Goal: Task Accomplishment & Management: Complete application form

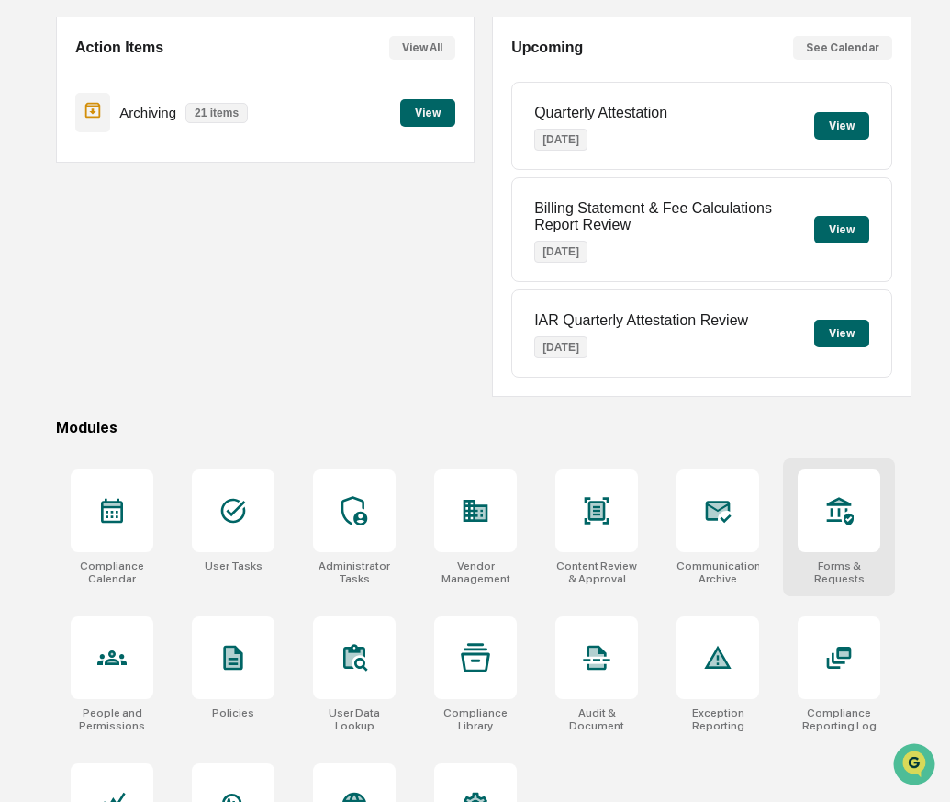
click at [856, 573] on div "Forms & Requests" at bounding box center [839, 572] width 83 height 26
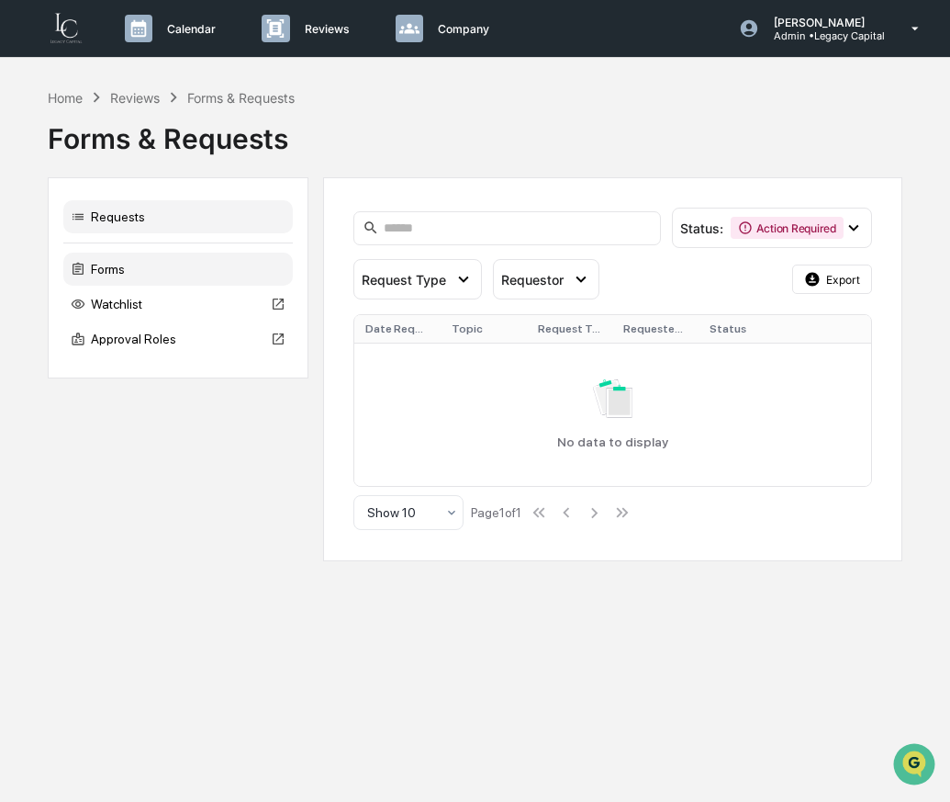
click at [146, 274] on div "Forms" at bounding box center [178, 269] width 230 height 33
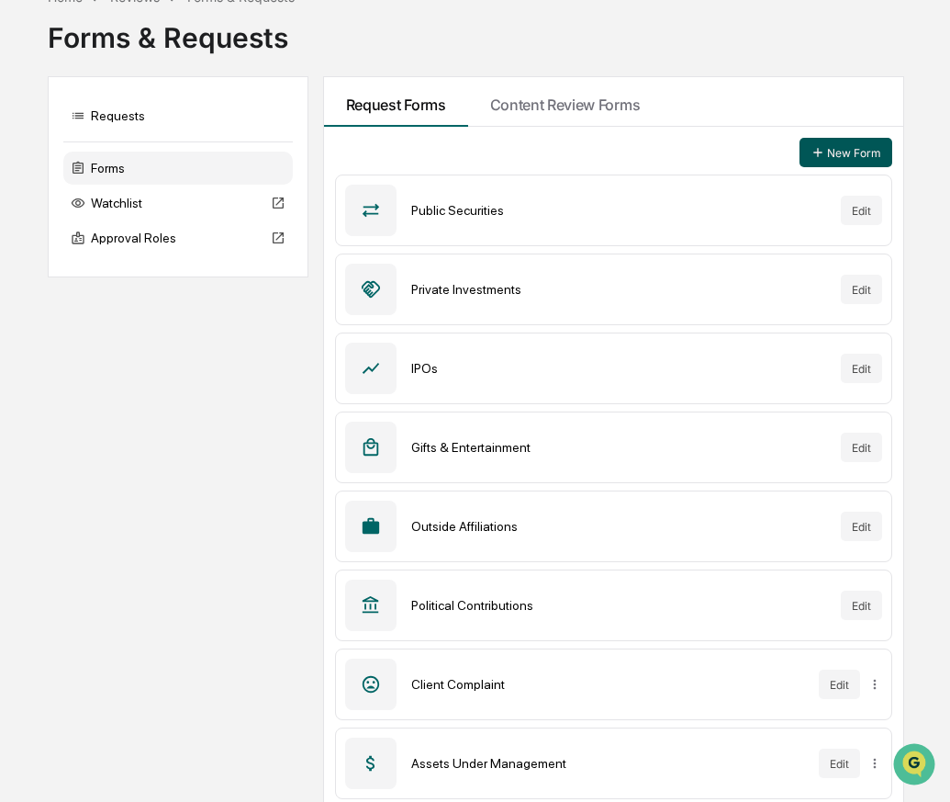
scroll to position [84, 0]
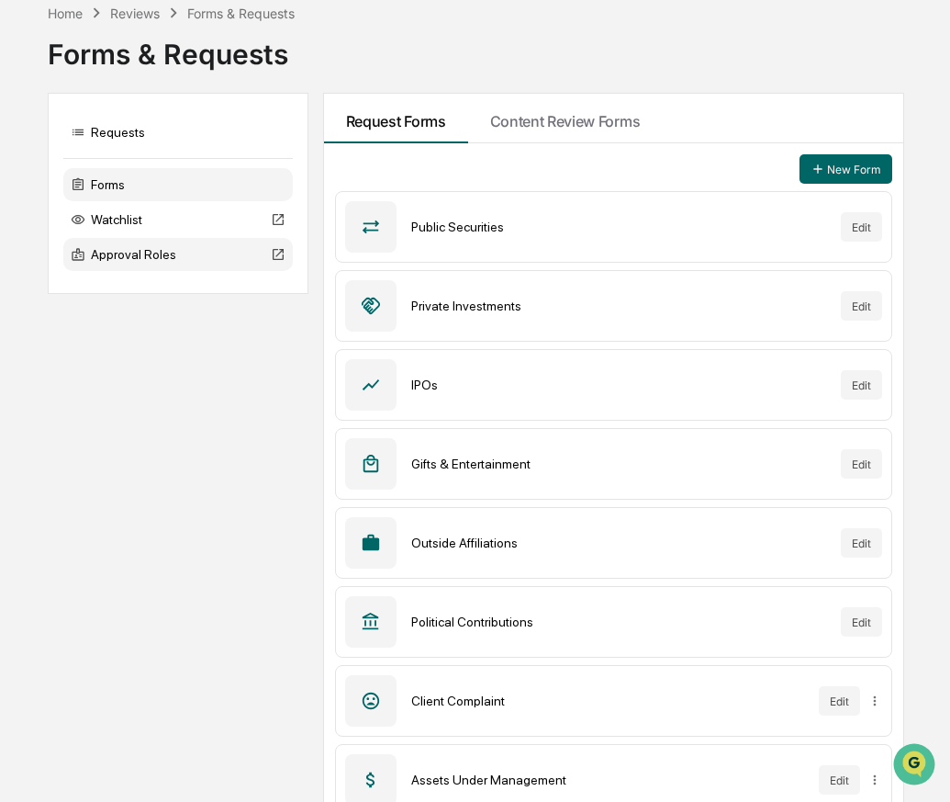
click at [196, 241] on div "Approval Roles" at bounding box center [178, 254] width 230 height 33
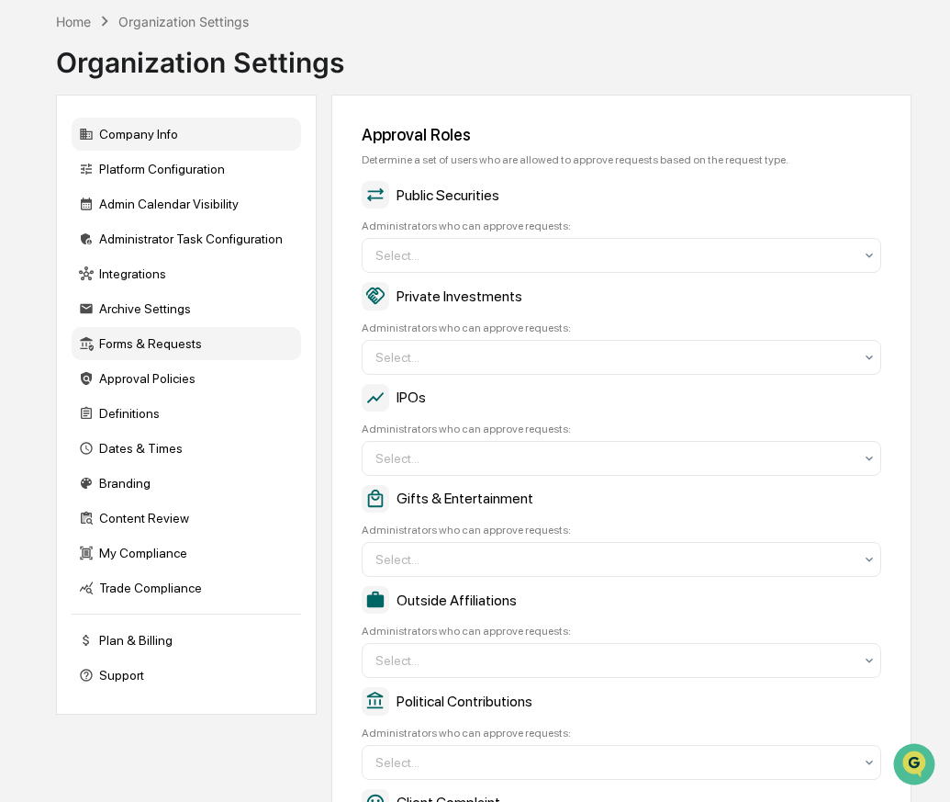
click at [163, 141] on div "Company Info" at bounding box center [187, 134] width 230 height 33
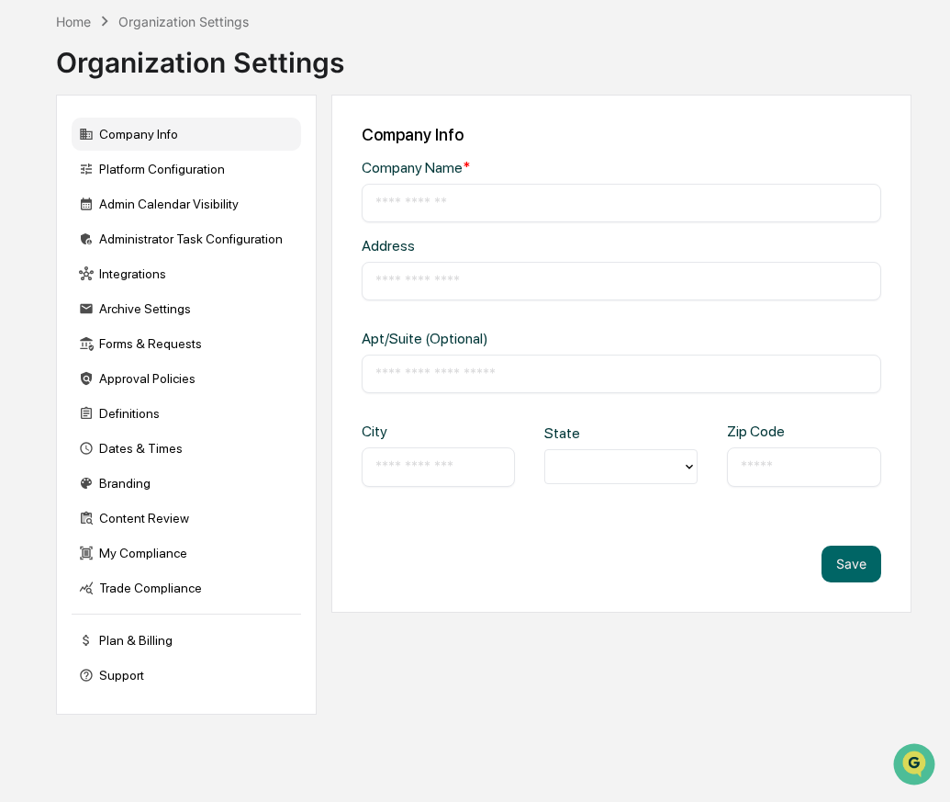
type input "**********"
type input "********"
type input "**********"
type input "*****"
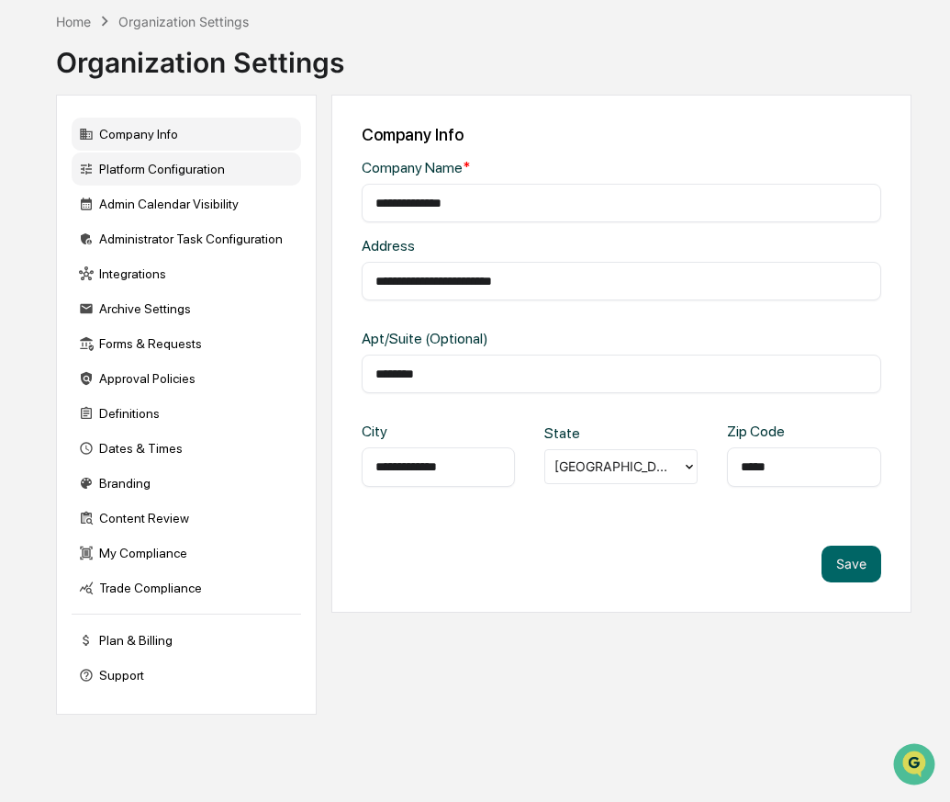
click at [200, 183] on div "Platform Configuration" at bounding box center [187, 168] width 230 height 33
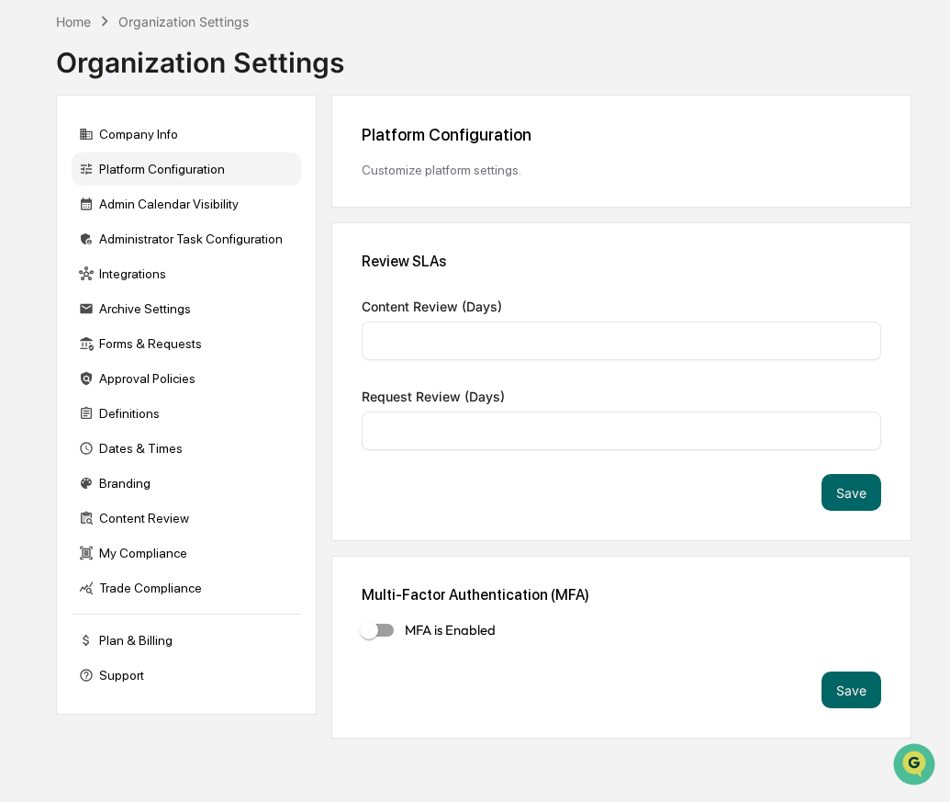
type input "*"
click at [200, 200] on div "Admin Calendar Visibility" at bounding box center [187, 203] width 230 height 33
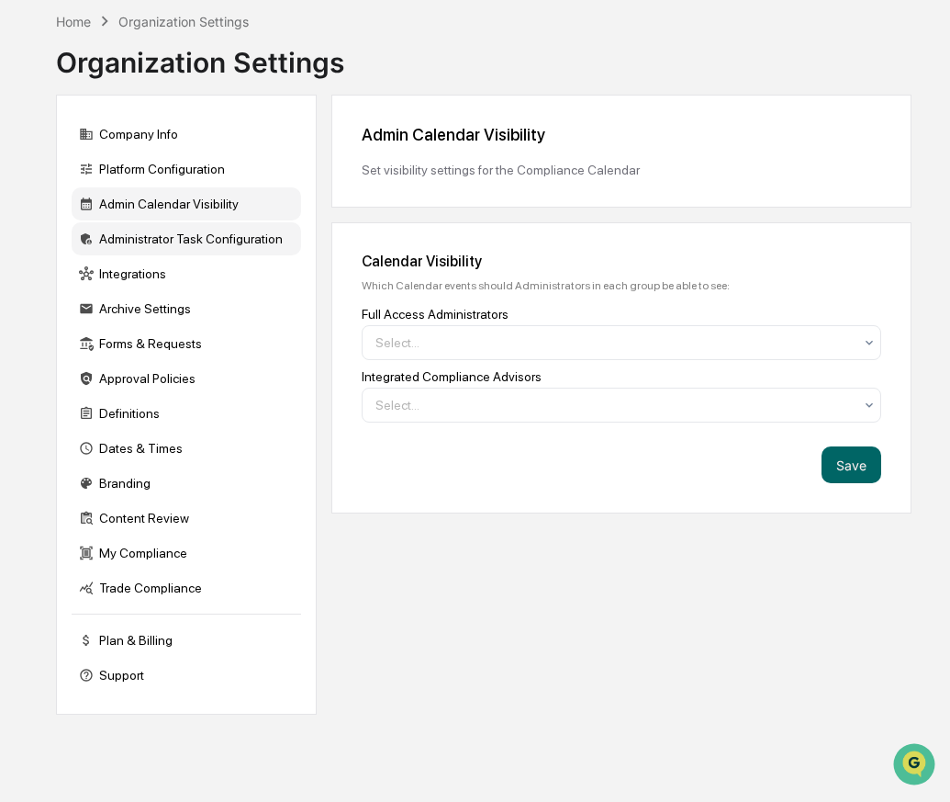
click at [213, 251] on div "Administrator Task Configuration" at bounding box center [187, 238] width 230 height 33
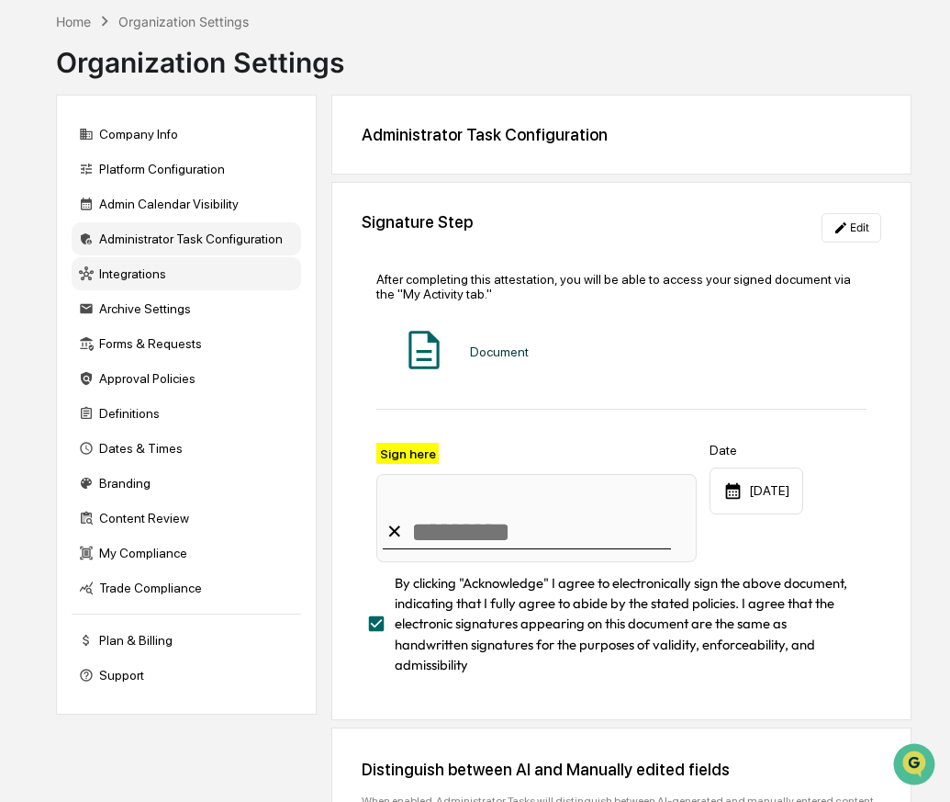
click at [211, 285] on div "Integrations" at bounding box center [187, 273] width 230 height 33
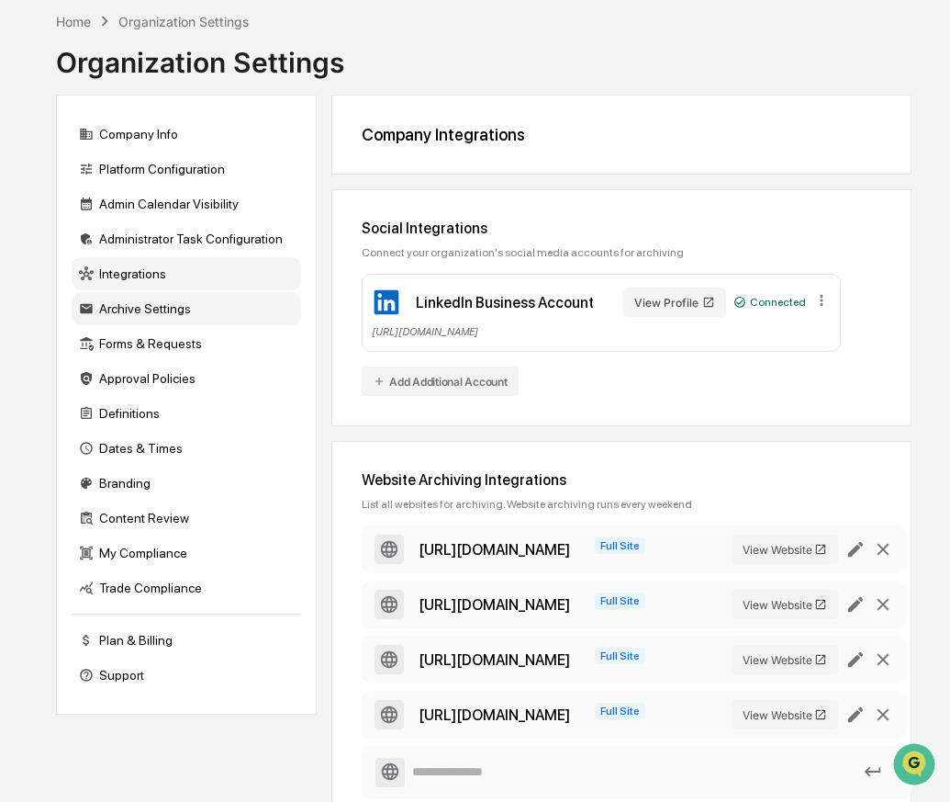
click at [182, 314] on div "Archive Settings" at bounding box center [187, 308] width 230 height 33
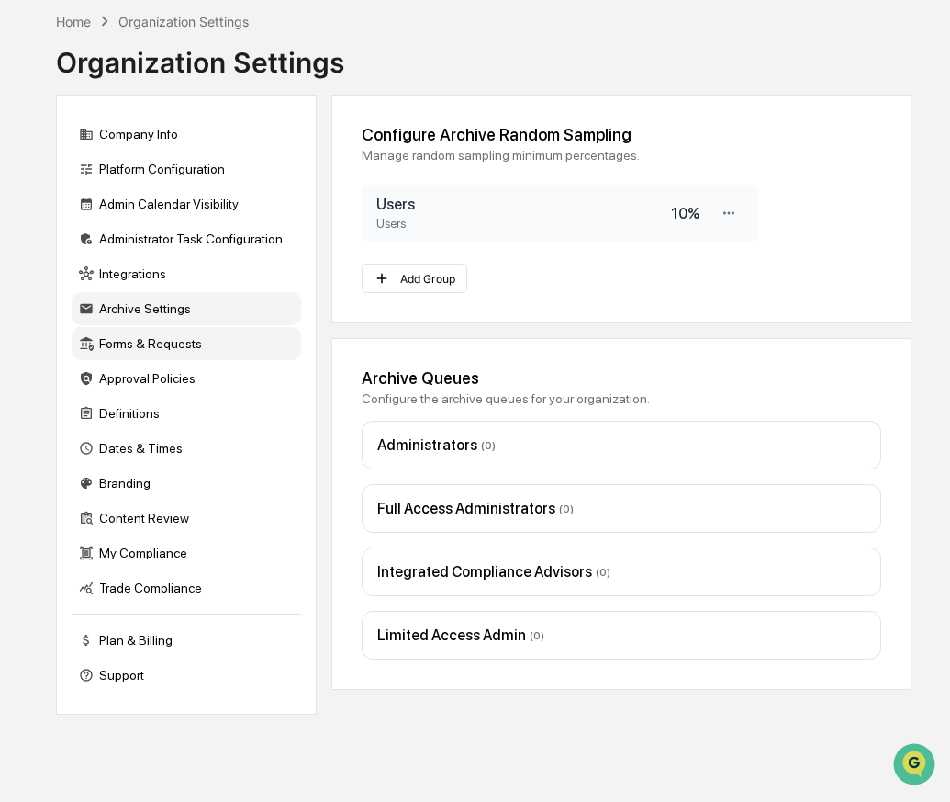
click at [186, 350] on div "Forms & Requests" at bounding box center [187, 343] width 230 height 33
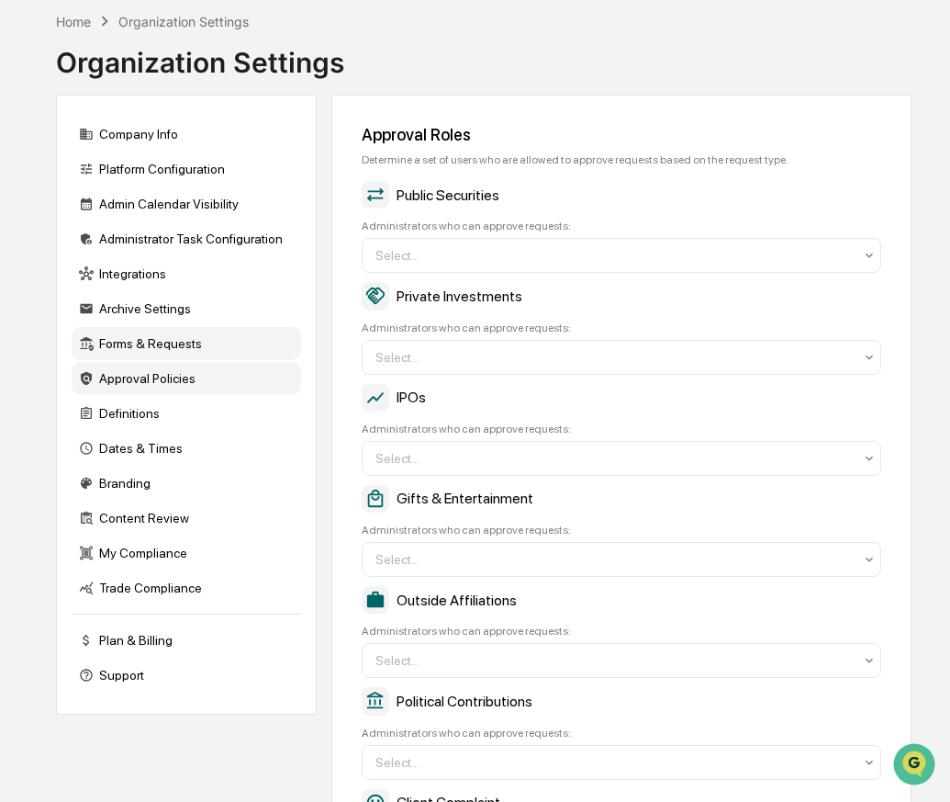
click at [190, 380] on div "Approval Policies" at bounding box center [187, 378] width 230 height 33
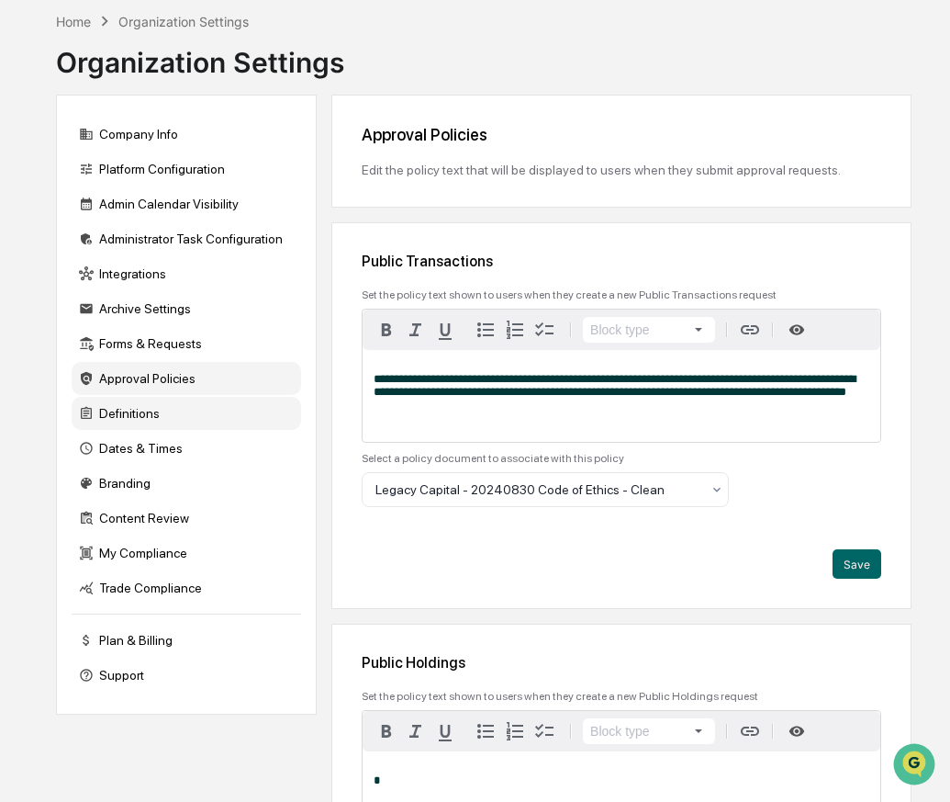
click at [174, 406] on div "Definitions" at bounding box center [187, 413] width 230 height 33
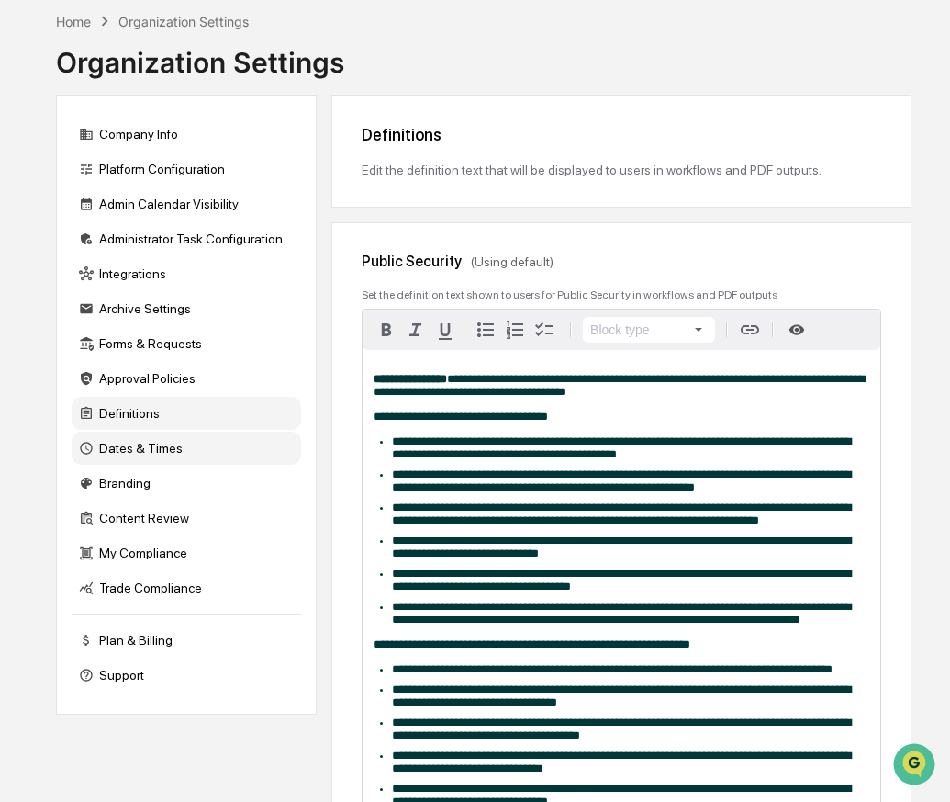
click at [169, 441] on div "Dates & Times" at bounding box center [187, 448] width 230 height 33
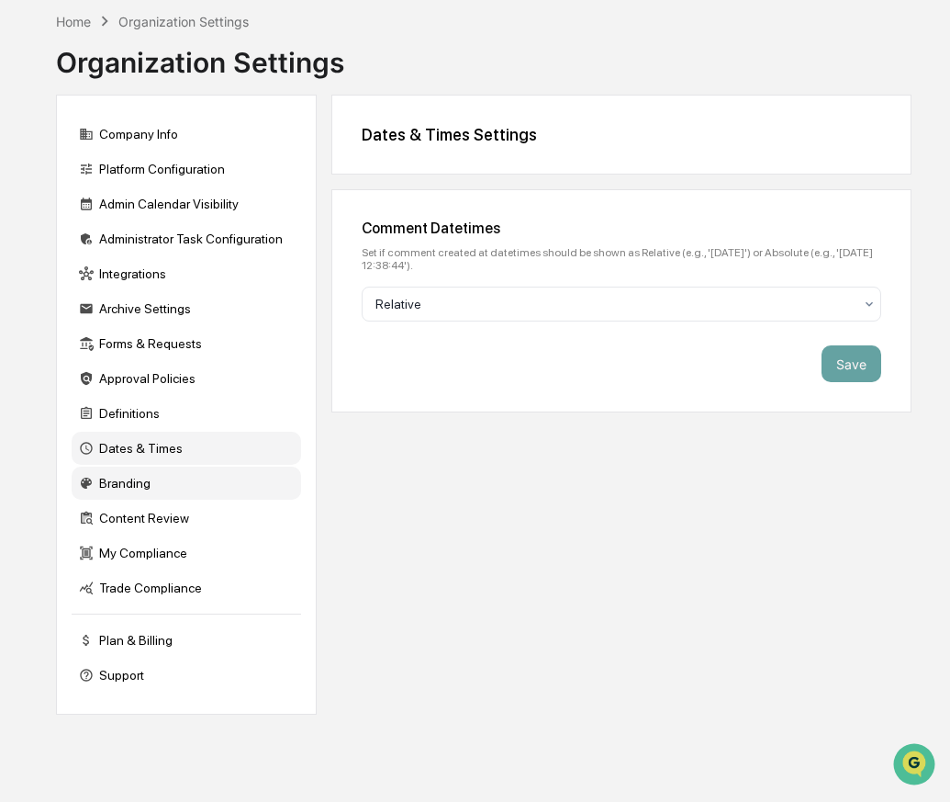
click at [172, 476] on div "Branding" at bounding box center [187, 482] width 230 height 33
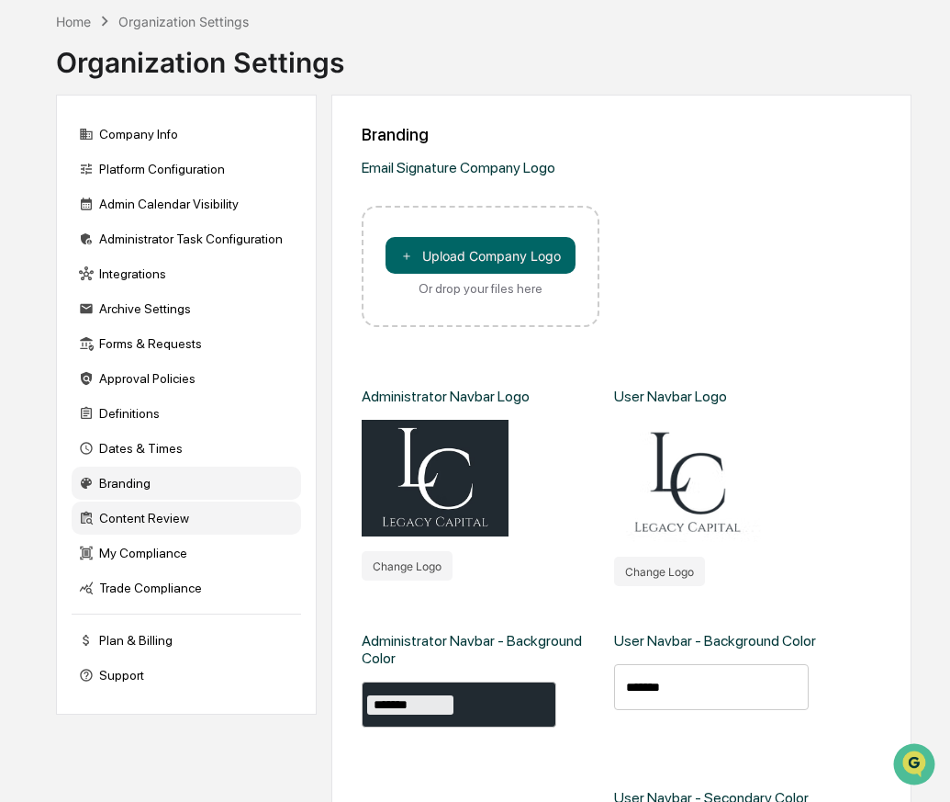
click at [185, 520] on div "Content Review" at bounding box center [187, 517] width 230 height 33
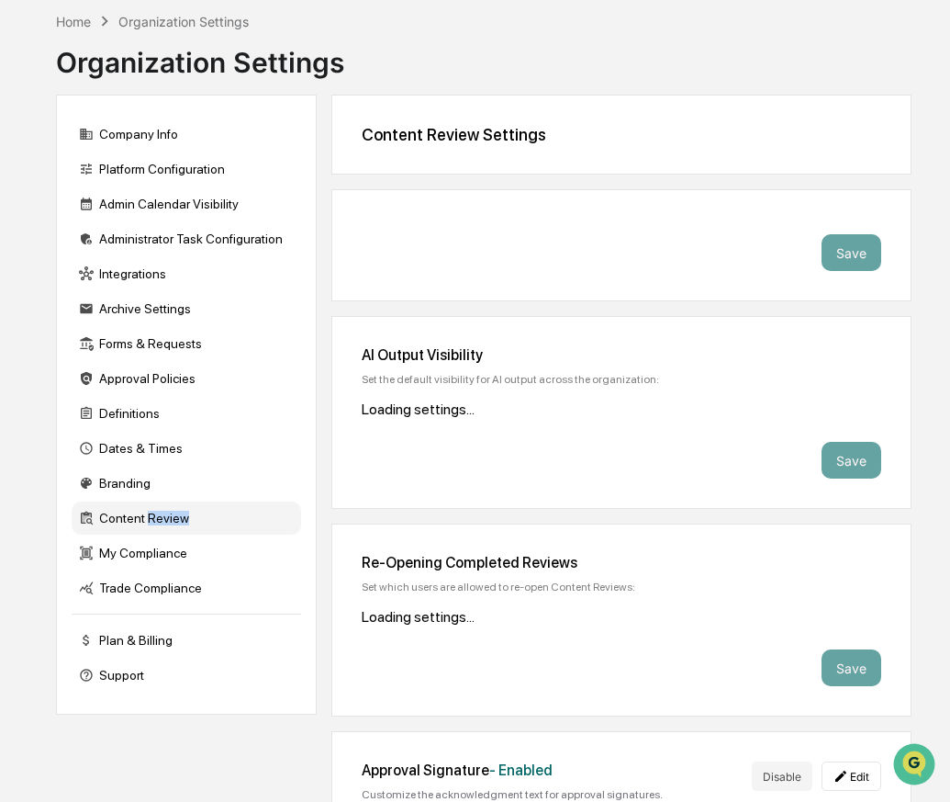
click at [185, 520] on div "Content Review" at bounding box center [187, 517] width 230 height 33
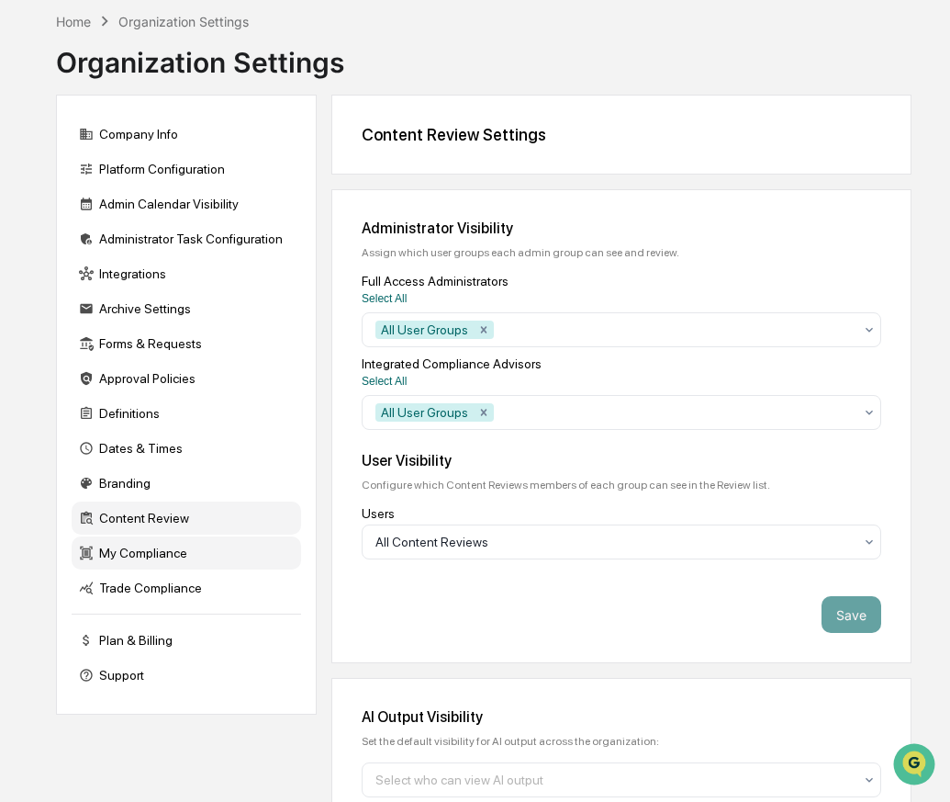
click at [170, 561] on div "My Compliance" at bounding box center [187, 552] width 230 height 33
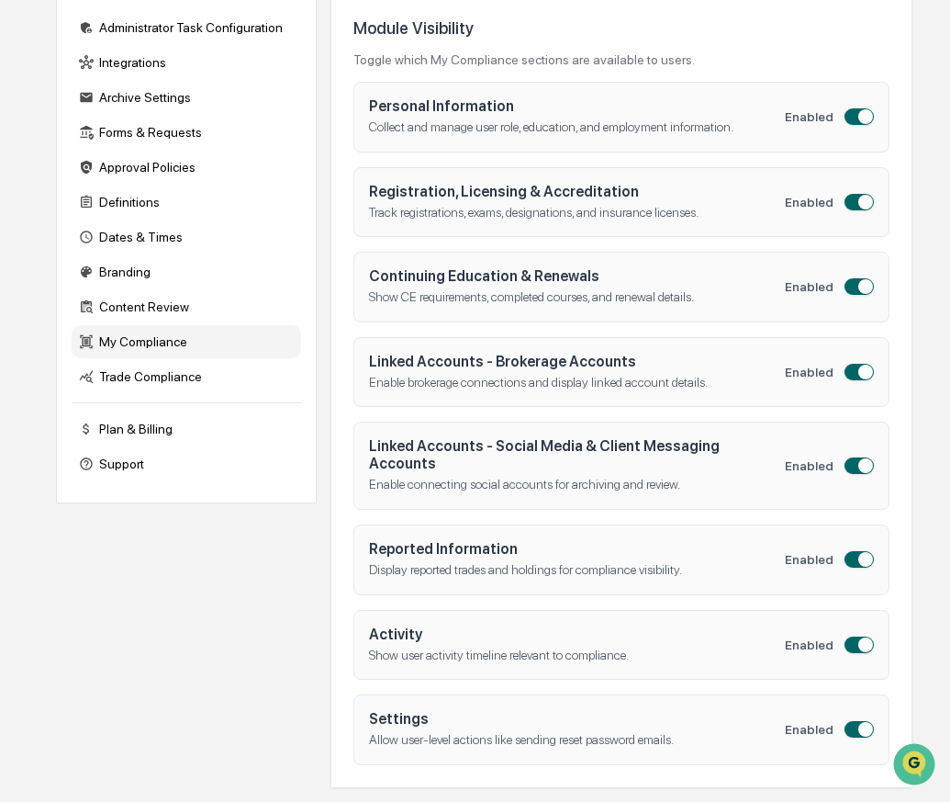
scroll to position [315, 0]
click at [176, 363] on div "Trade Compliance" at bounding box center [187, 376] width 230 height 33
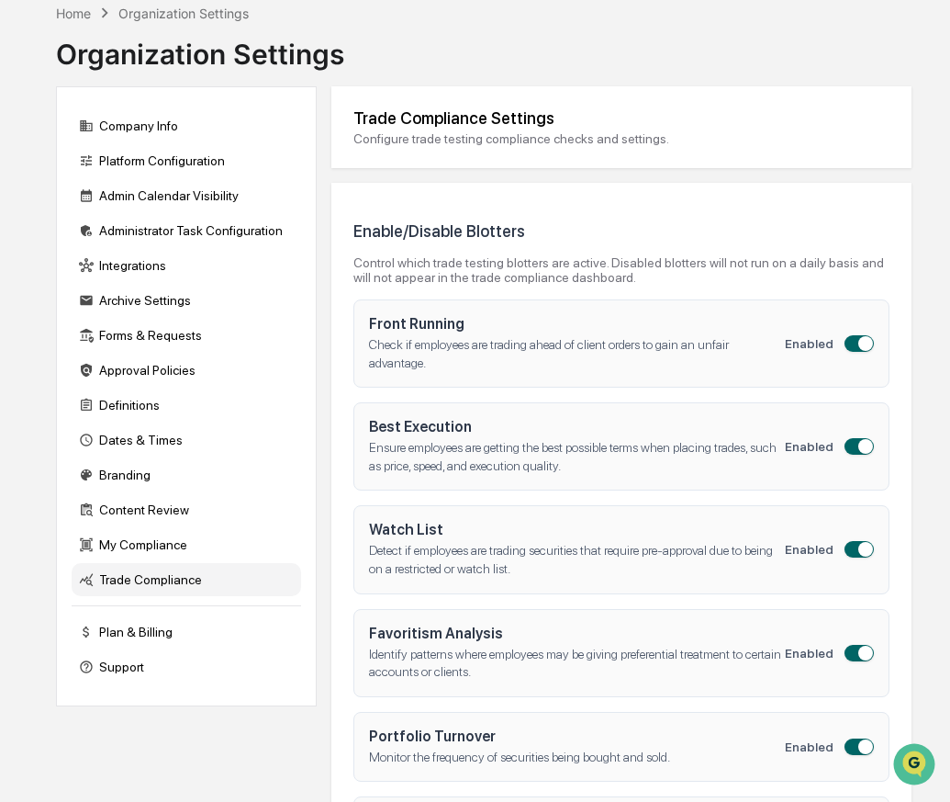
scroll to position [84, 0]
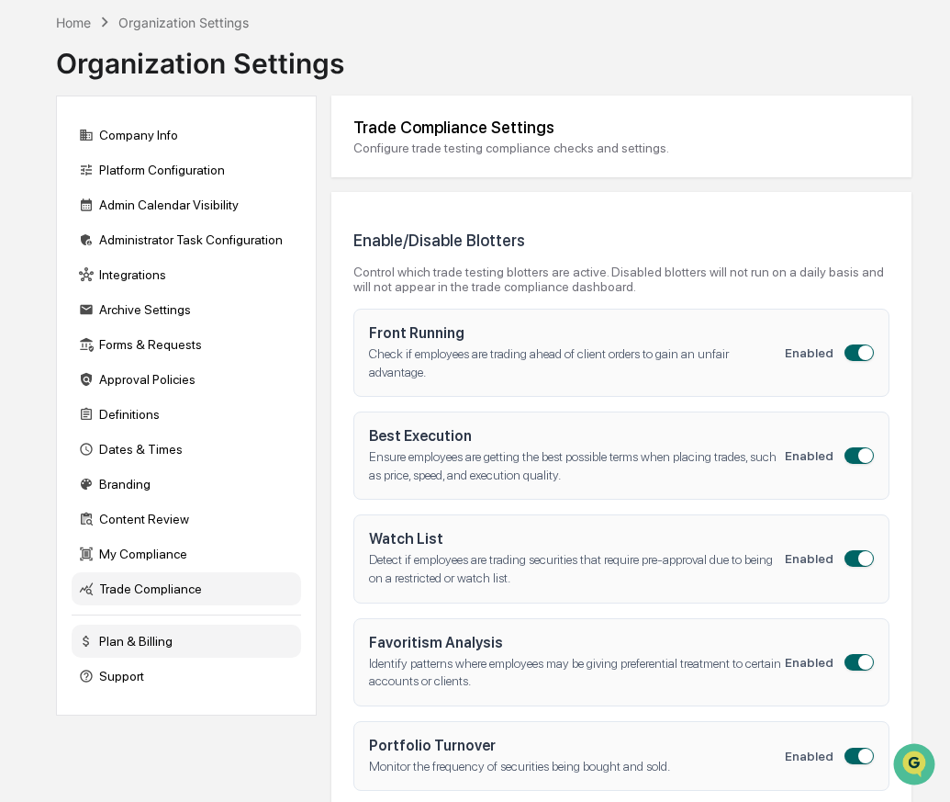
click at [126, 640] on div "Plan & Billing" at bounding box center [187, 640] width 230 height 33
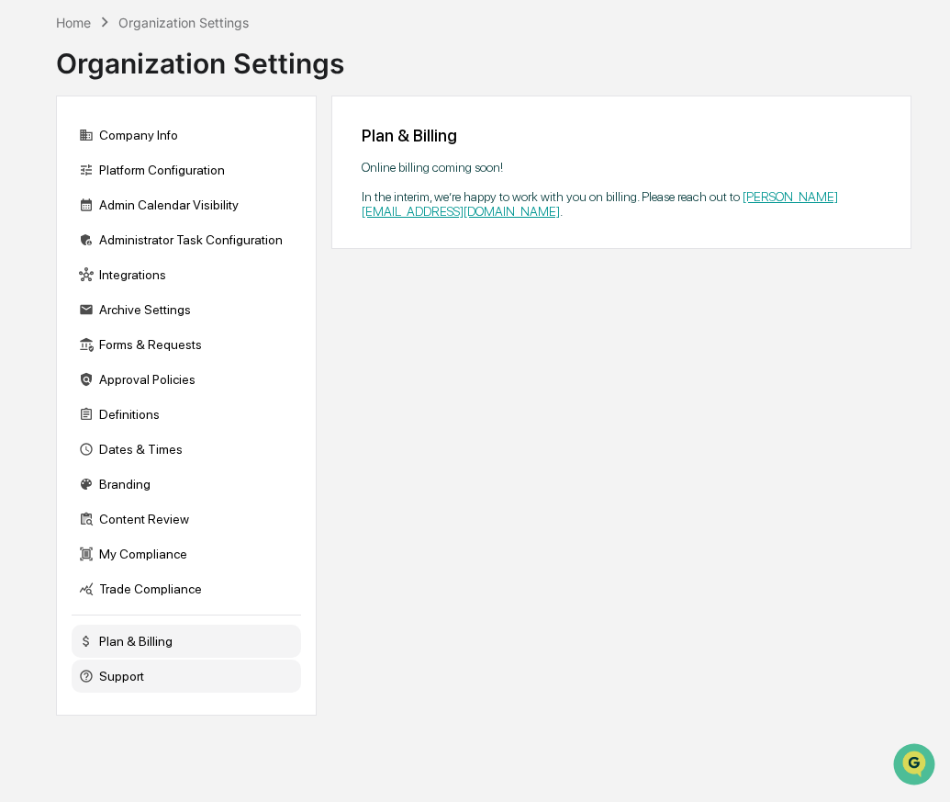
click at [127, 679] on div "Support" at bounding box center [187, 675] width 230 height 33
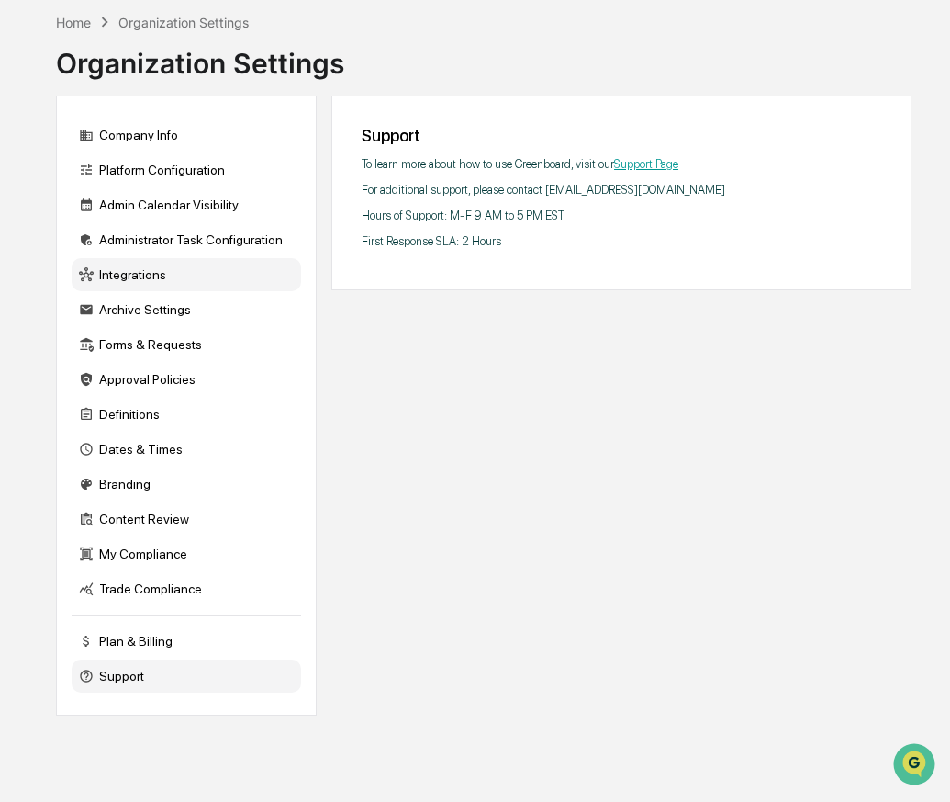
scroll to position [0, 0]
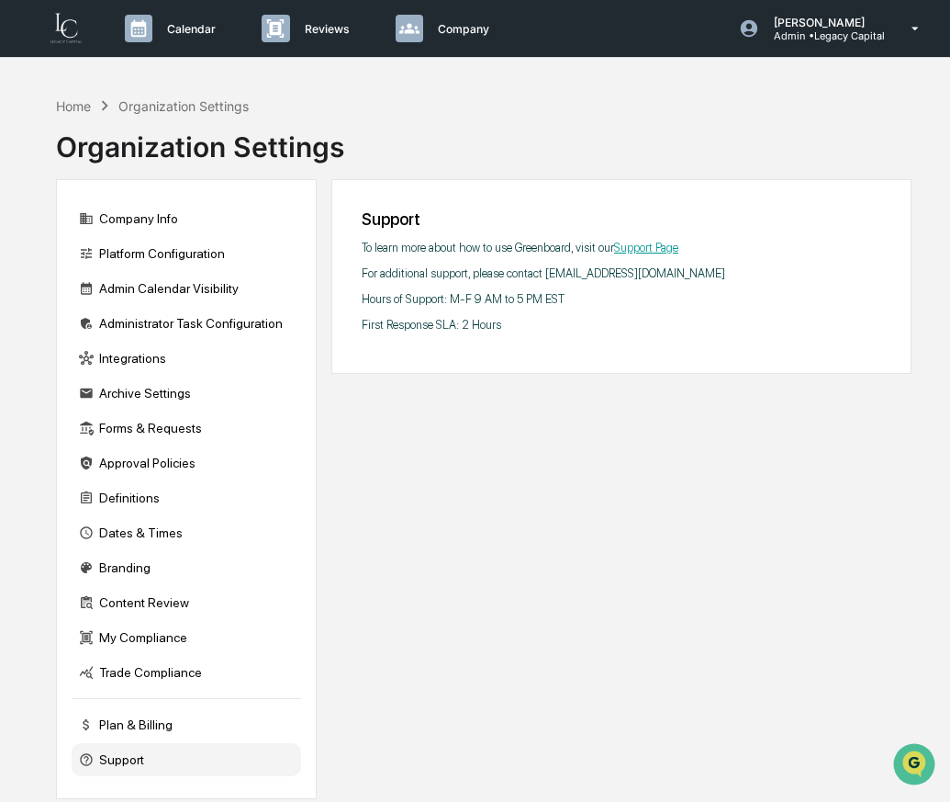
click at [83, 96] on div "Home Organization Settings" at bounding box center [152, 105] width 193 height 20
click at [78, 41] on img at bounding box center [66, 28] width 44 height 35
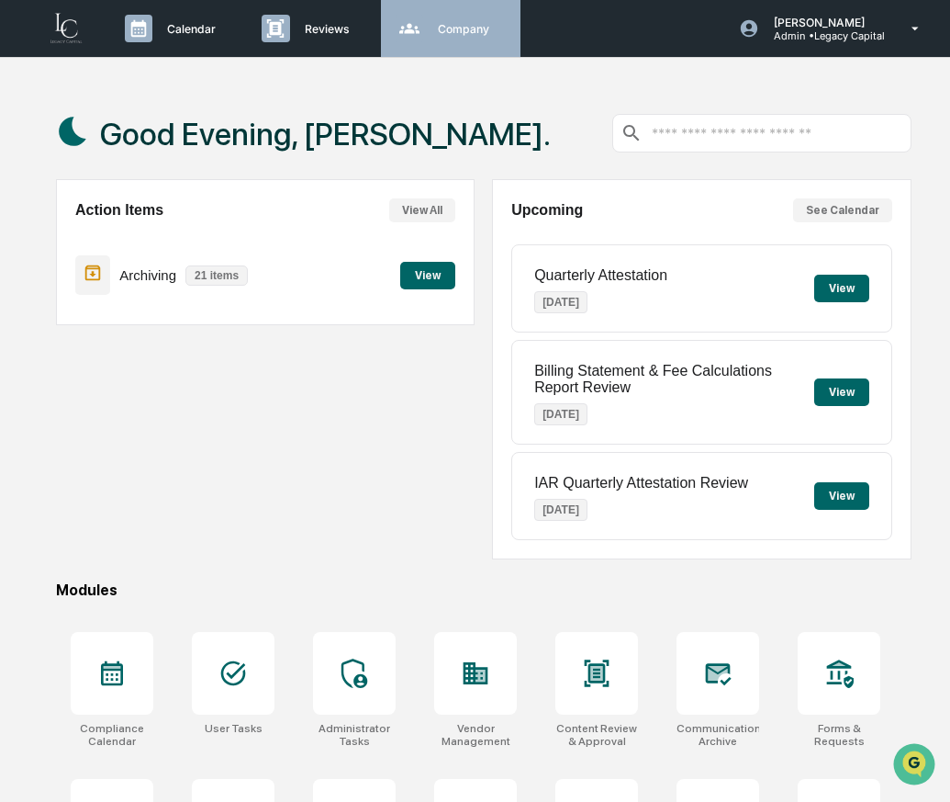
click at [446, 32] on p "Company" at bounding box center [460, 29] width 75 height 14
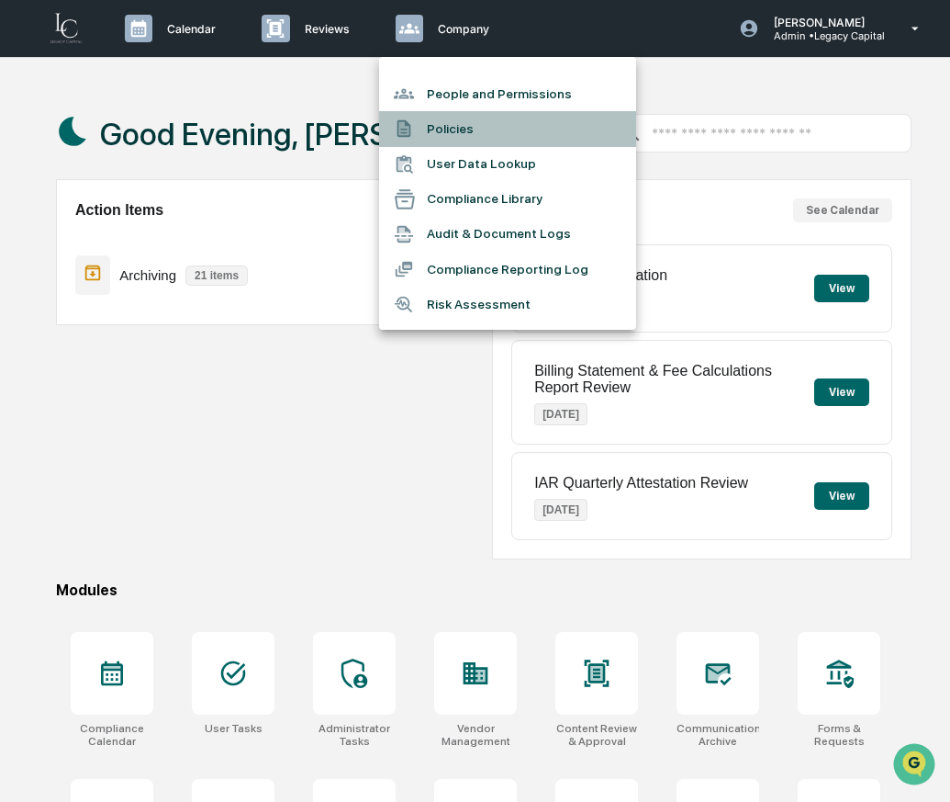
click at [464, 128] on li "Policies" at bounding box center [507, 128] width 257 height 35
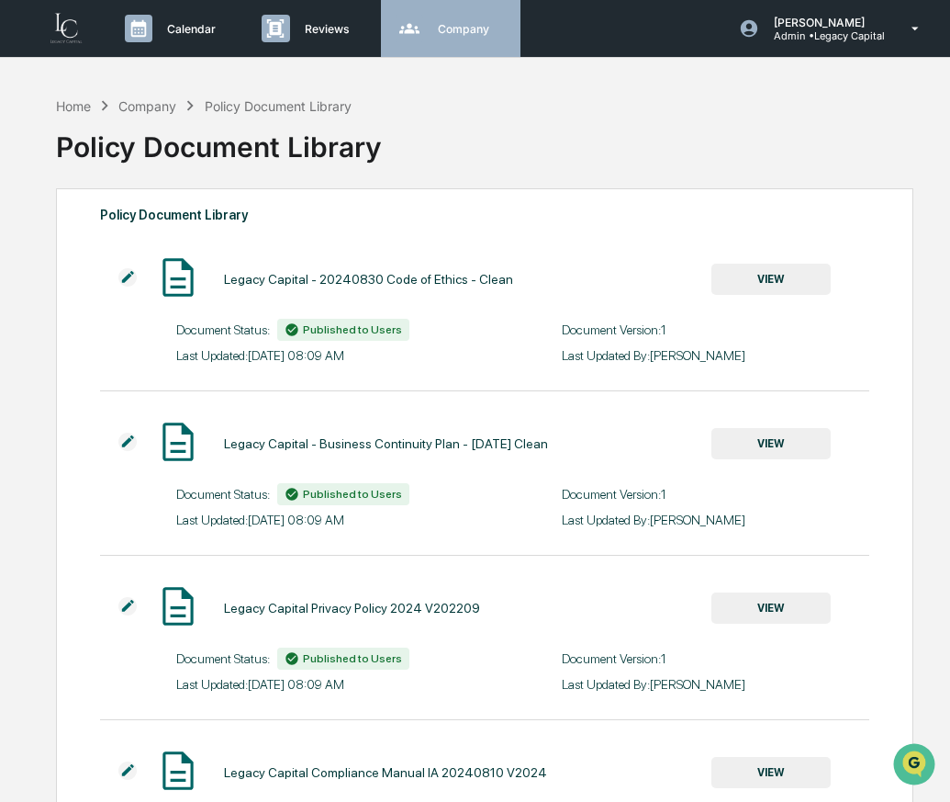
click at [396, 28] on icon at bounding box center [410, 29] width 28 height 28
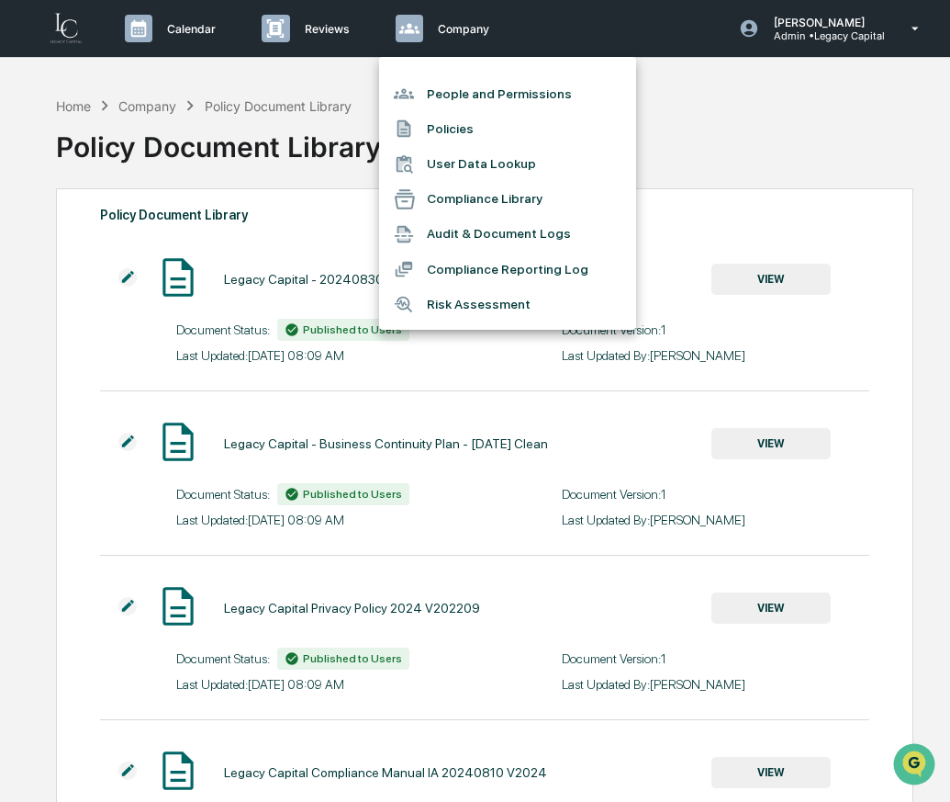
click at [435, 166] on li "User Data Lookup" at bounding box center [507, 164] width 257 height 35
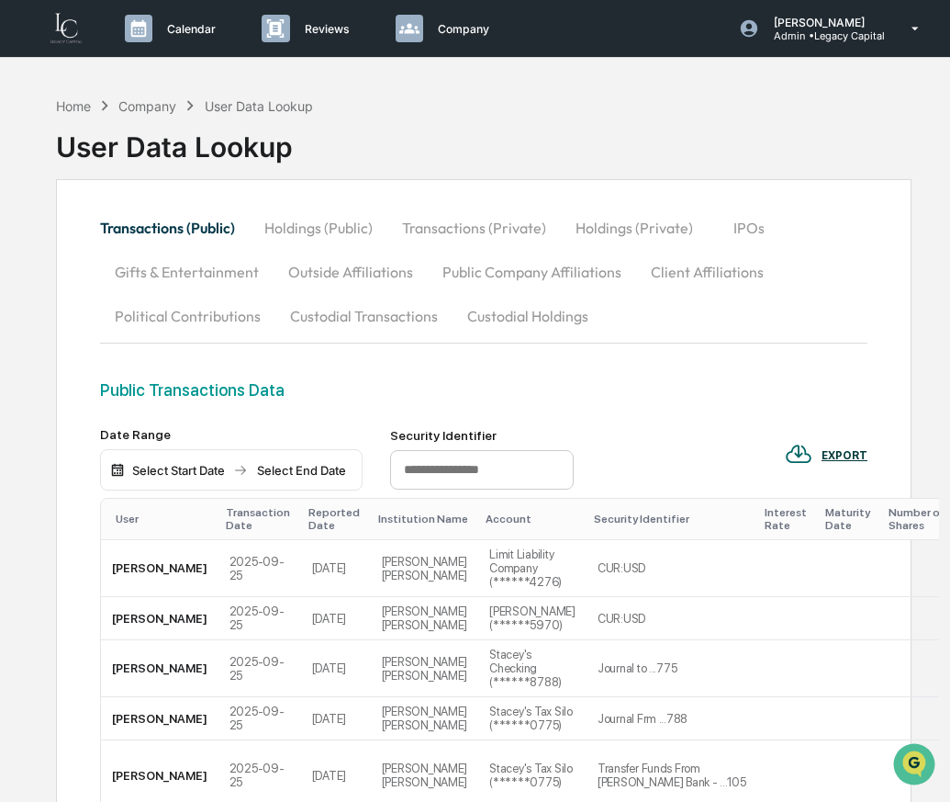
click at [518, 231] on button "Transactions (Private)" at bounding box center [474, 228] width 174 height 44
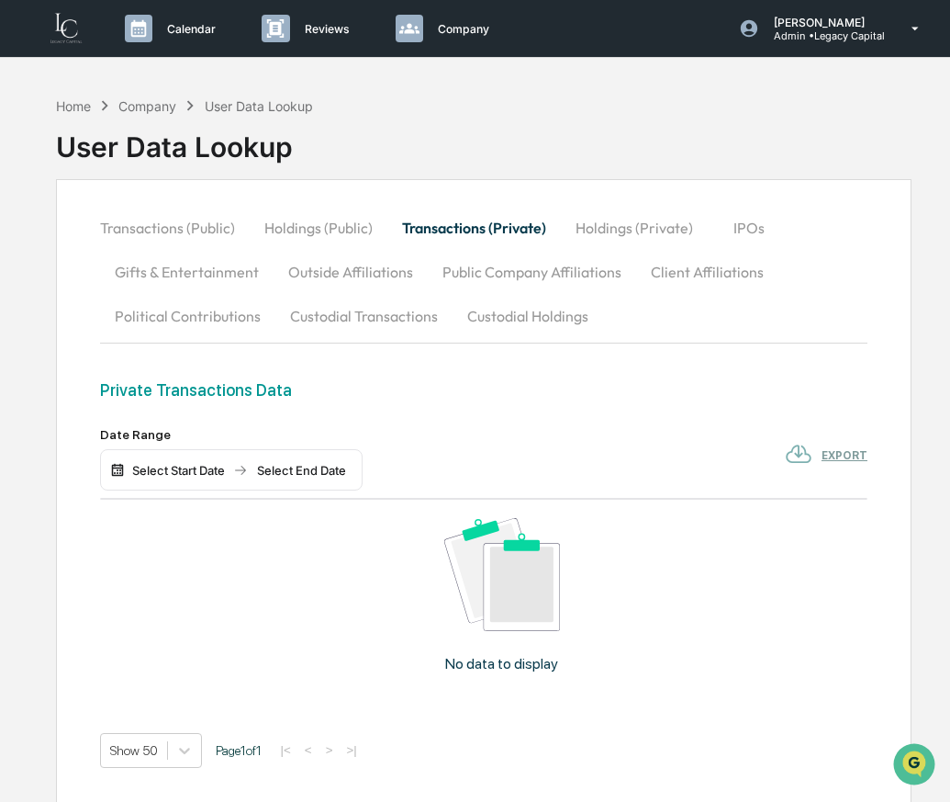
click at [647, 228] on button "Holdings (Private)" at bounding box center [634, 228] width 147 height 44
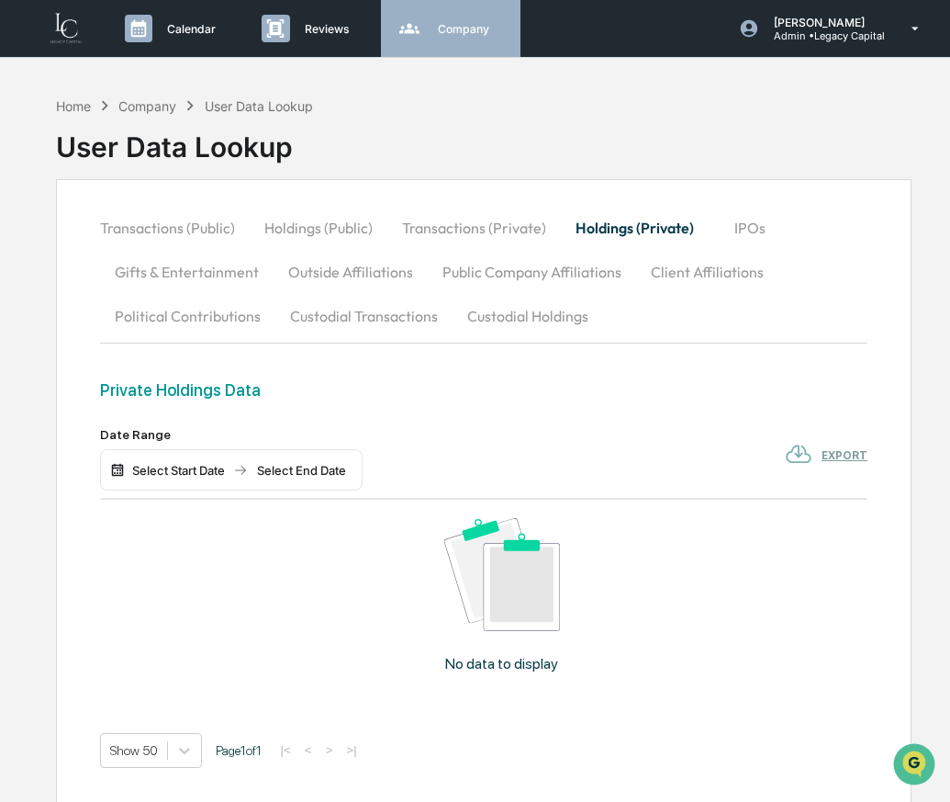
click at [439, 40] on div "Company People, Data, Settings" at bounding box center [448, 29] width 121 height 28
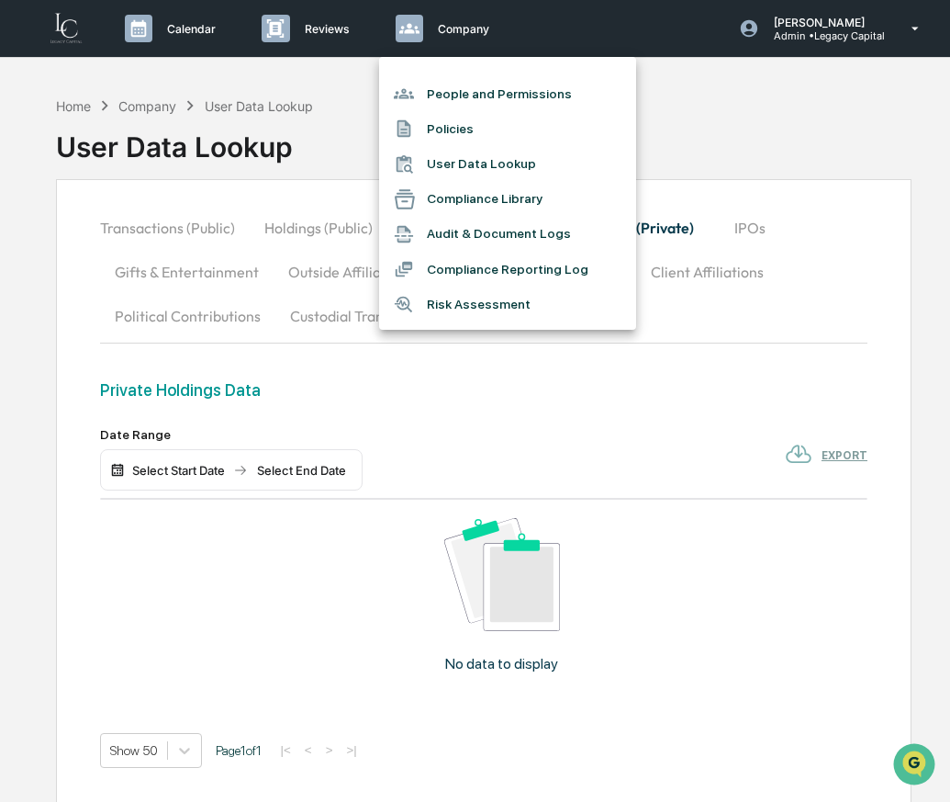
click at [425, 303] on div at bounding box center [410, 304] width 33 height 20
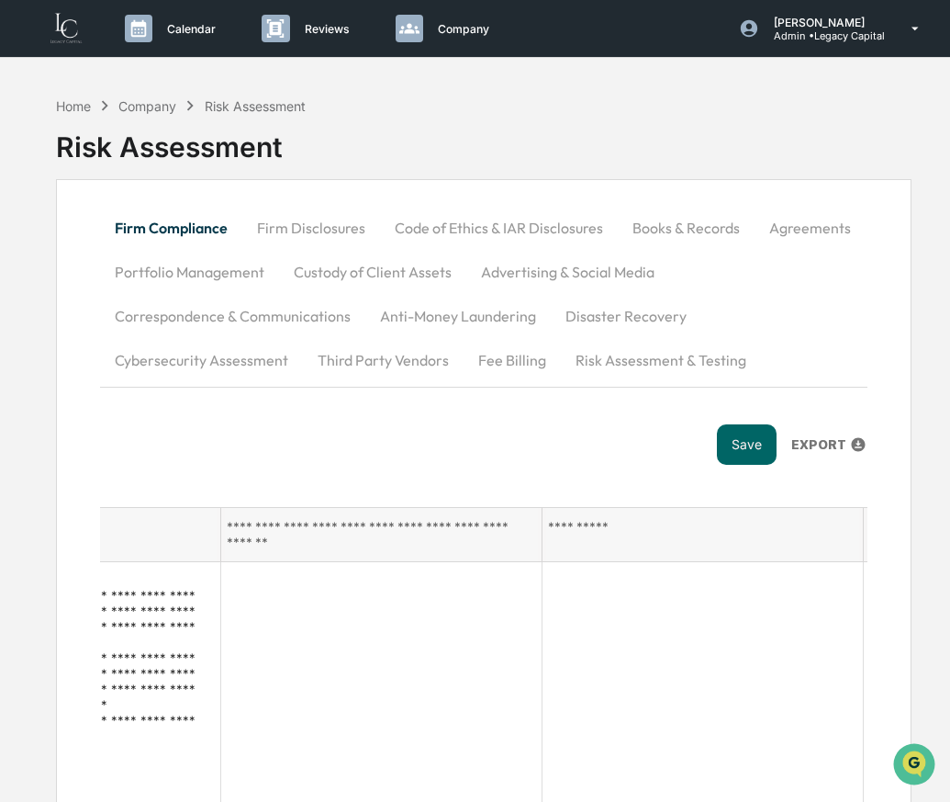
click at [436, 273] on button "Custody of Client Assets" at bounding box center [372, 272] width 187 height 44
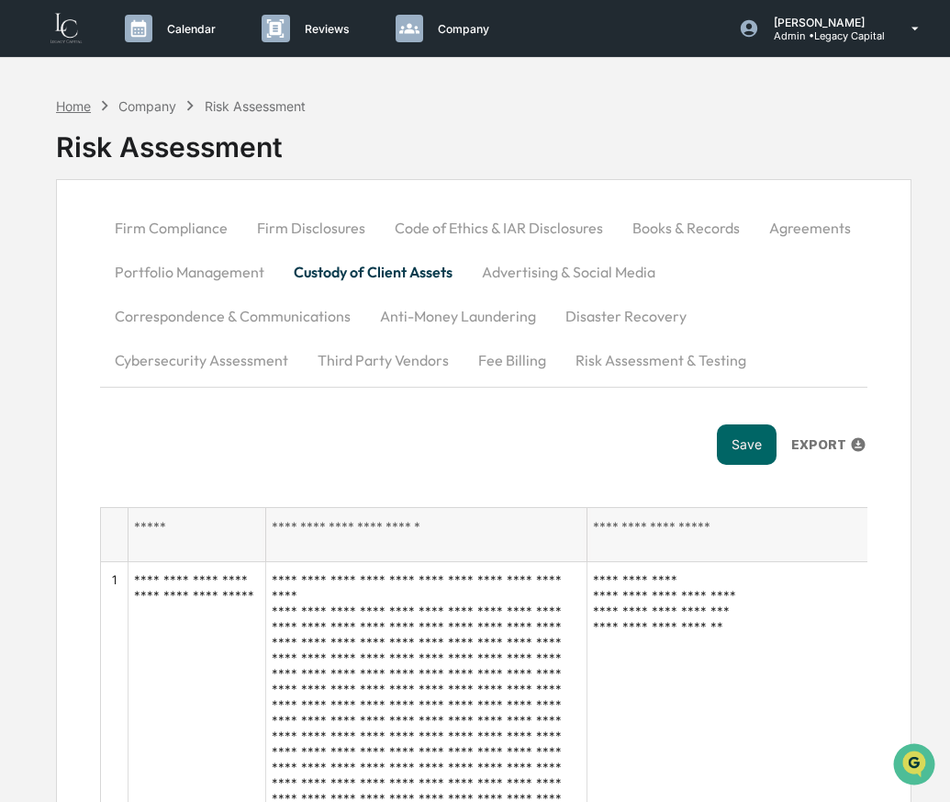
click at [73, 102] on div "Home" at bounding box center [73, 106] width 35 height 16
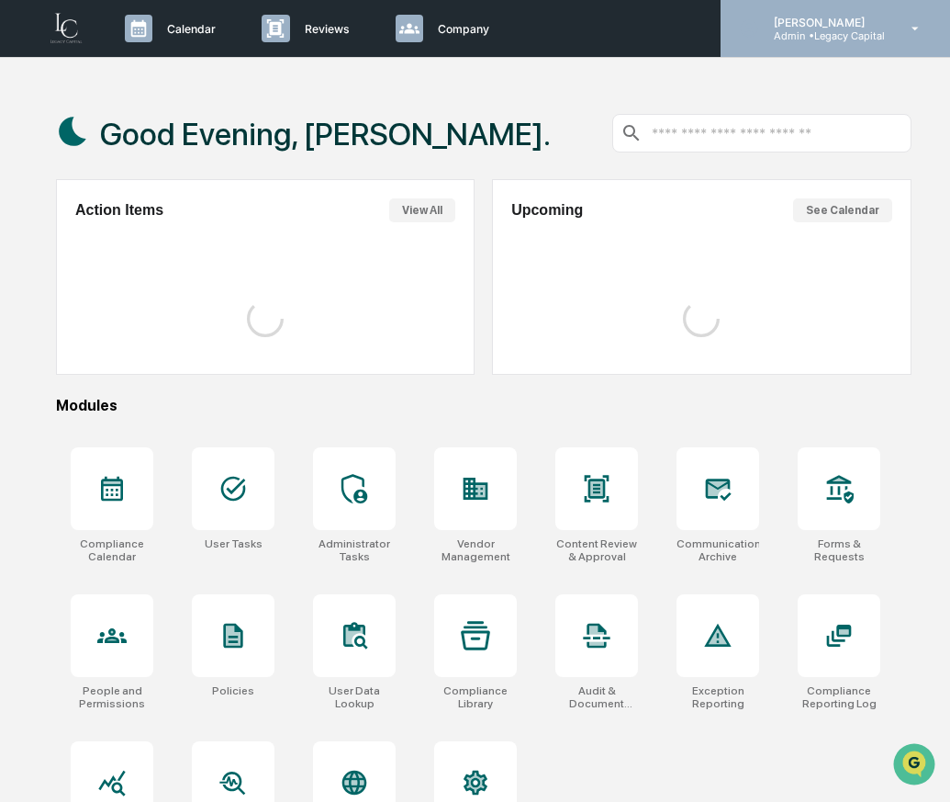
click at [783, 31] on p "Admin • Legacy Capital" at bounding box center [822, 35] width 126 height 13
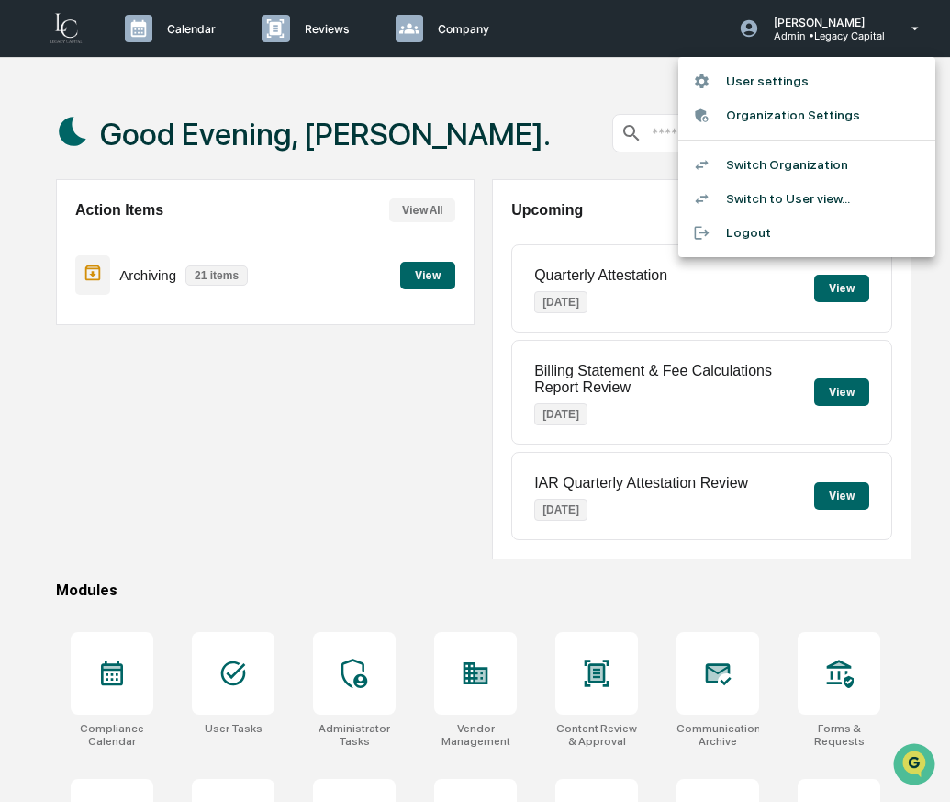
click at [396, 478] on div at bounding box center [475, 401] width 950 height 802
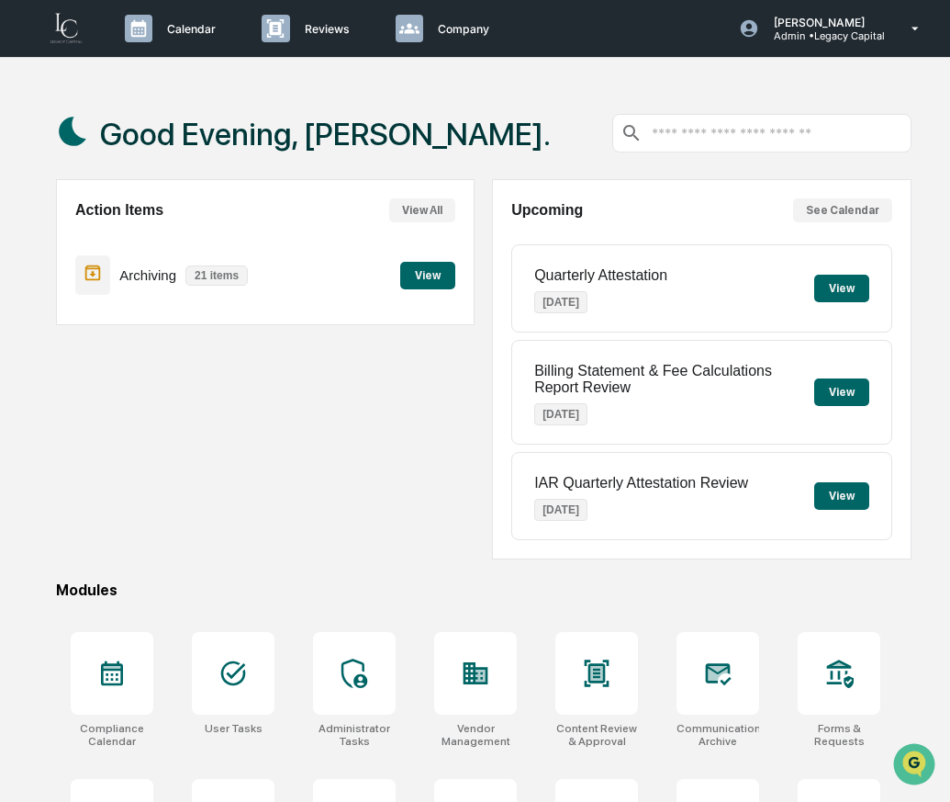
click at [392, 469] on div "Action Items View All Archiving 21 items View" at bounding box center [265, 369] width 419 height 380
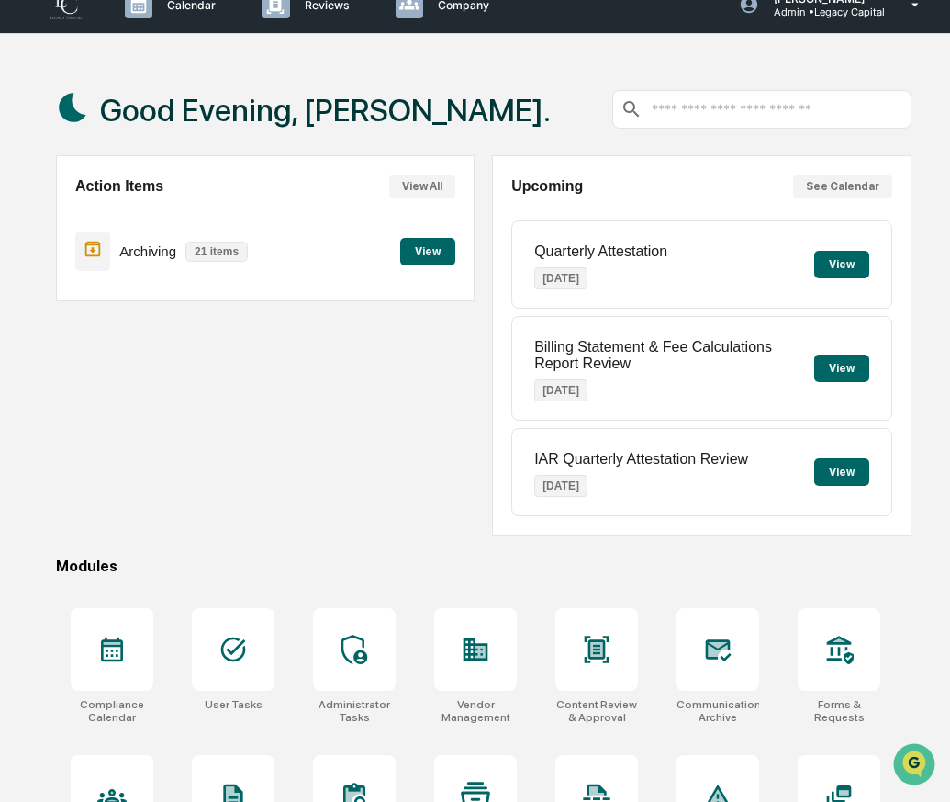
scroll to position [39, 0]
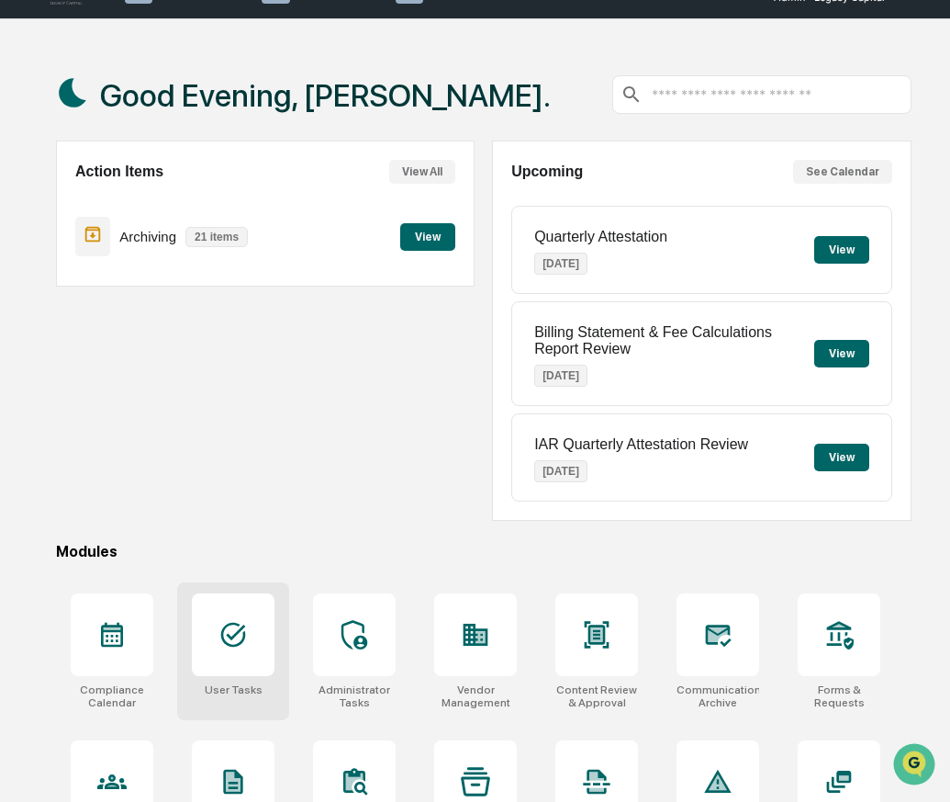
click at [239, 649] on icon at bounding box center [233, 634] width 29 height 29
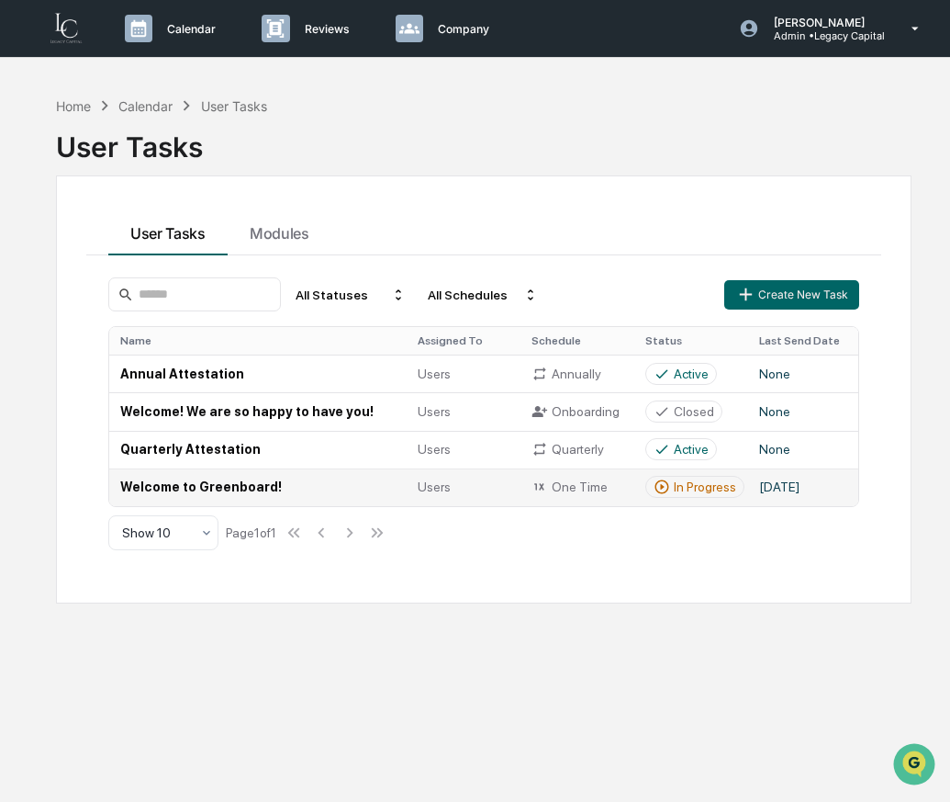
click at [302, 478] on td "Welcome to Greenboard!" at bounding box center [257, 487] width 297 height 38
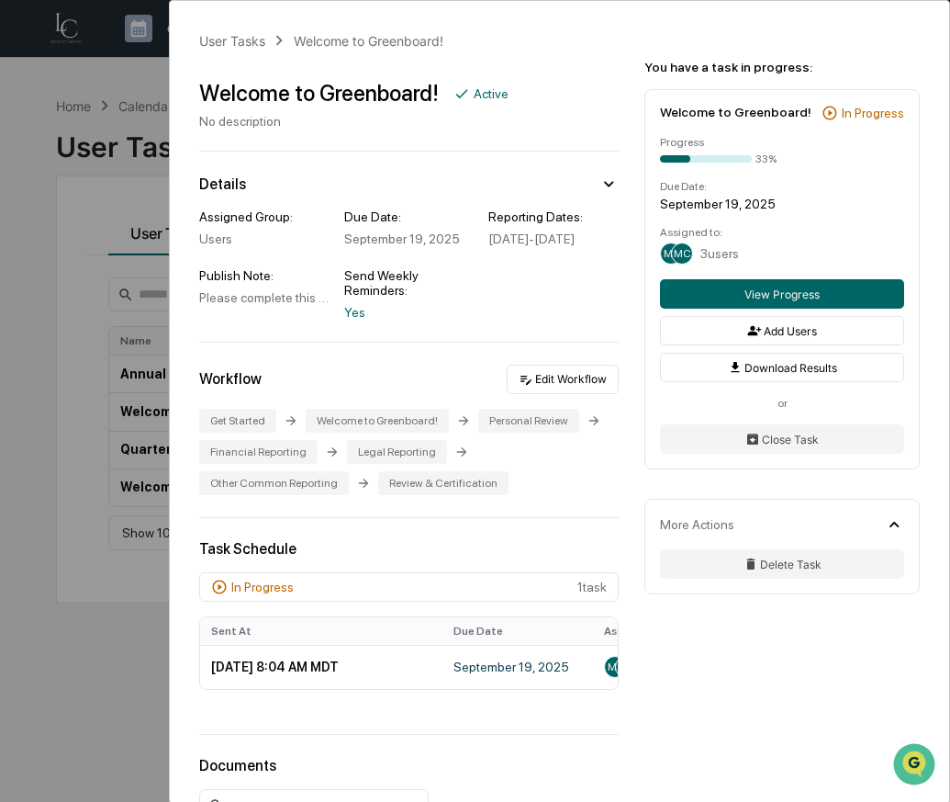
click at [10, 349] on div "User Tasks Welcome to Greenboard! Welcome to Greenboard! Active No description …" at bounding box center [475, 401] width 950 height 802
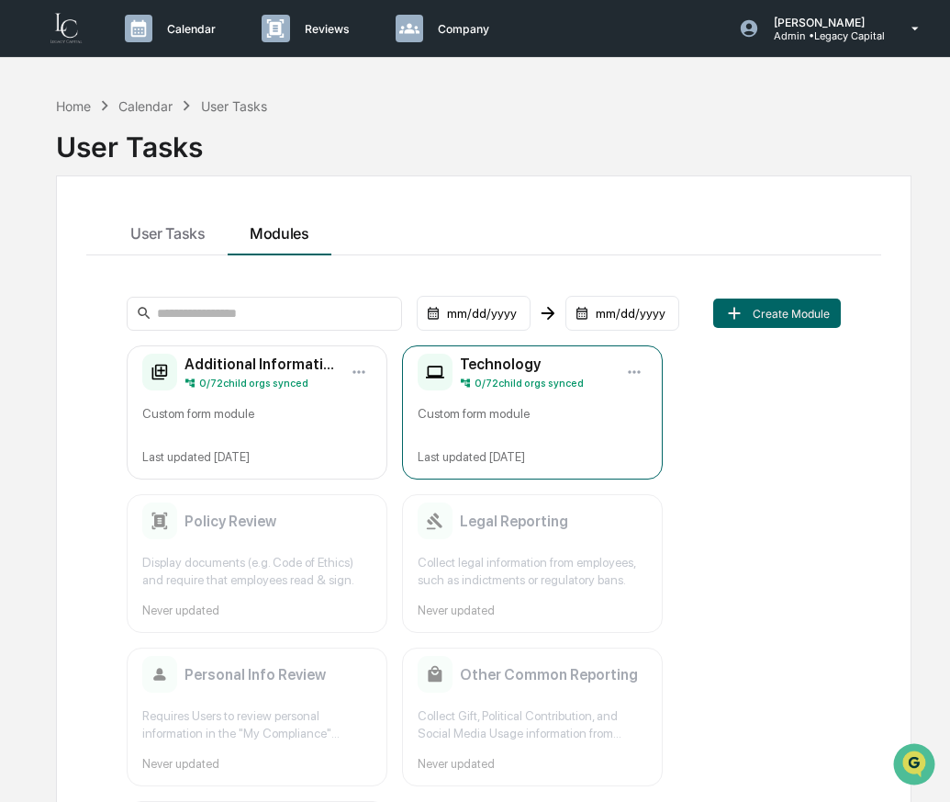
click at [478, 421] on div "Custom form module" at bounding box center [533, 420] width 230 height 30
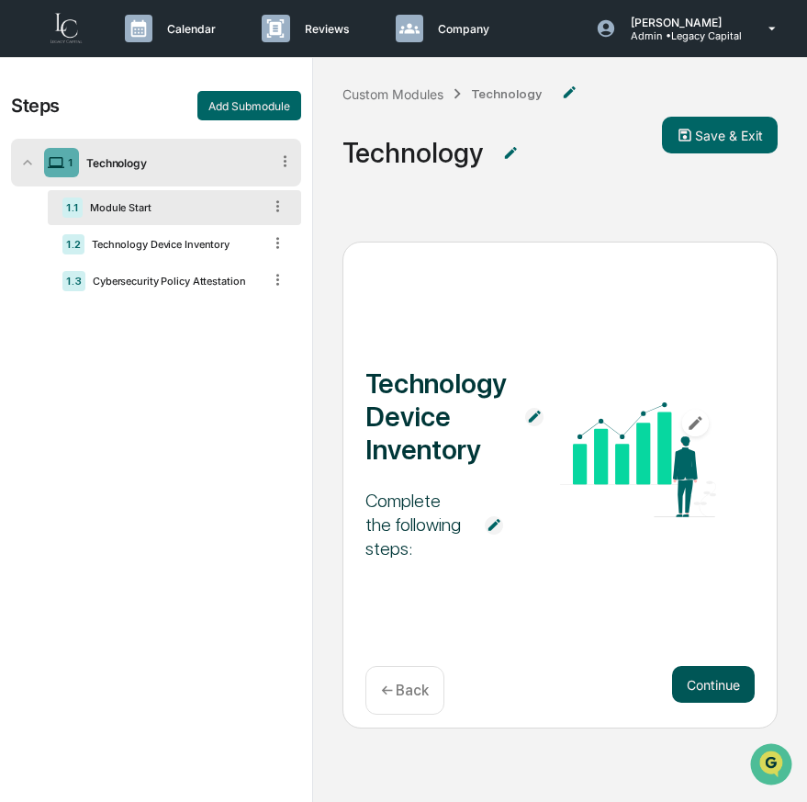
click at [721, 687] on button "Continue" at bounding box center [713, 684] width 83 height 37
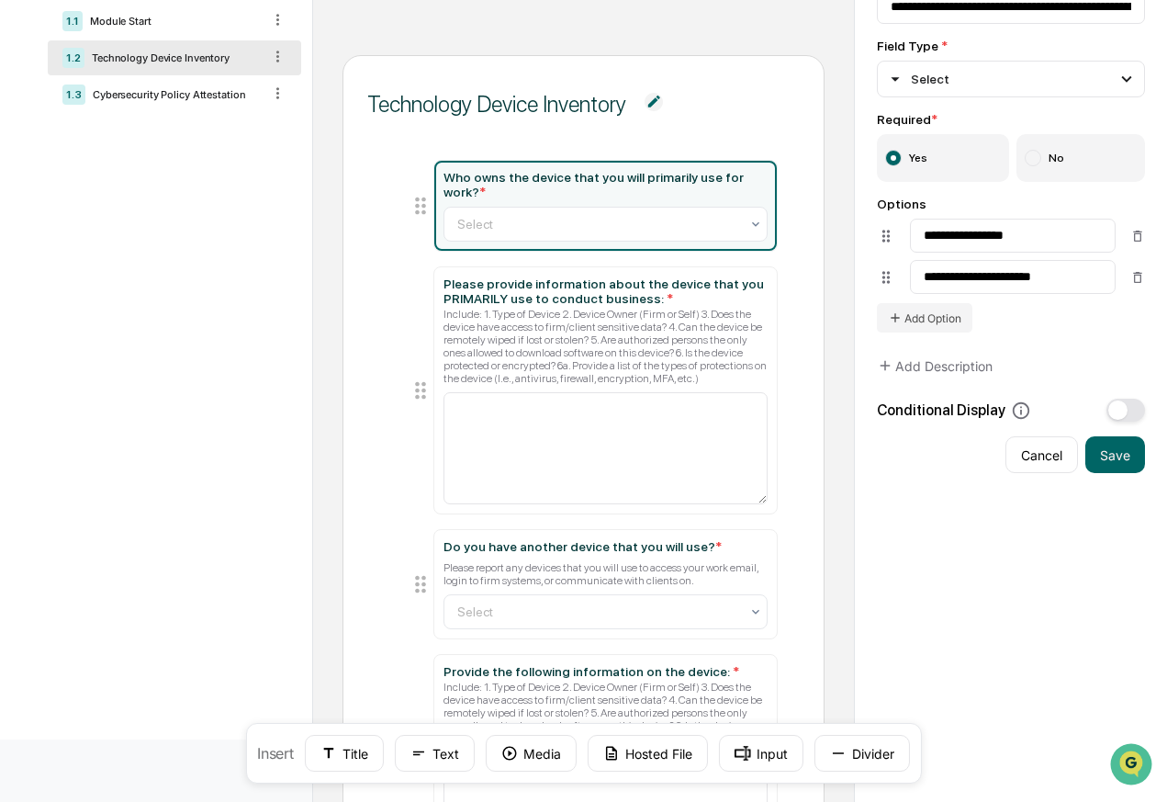
scroll to position [197, 0]
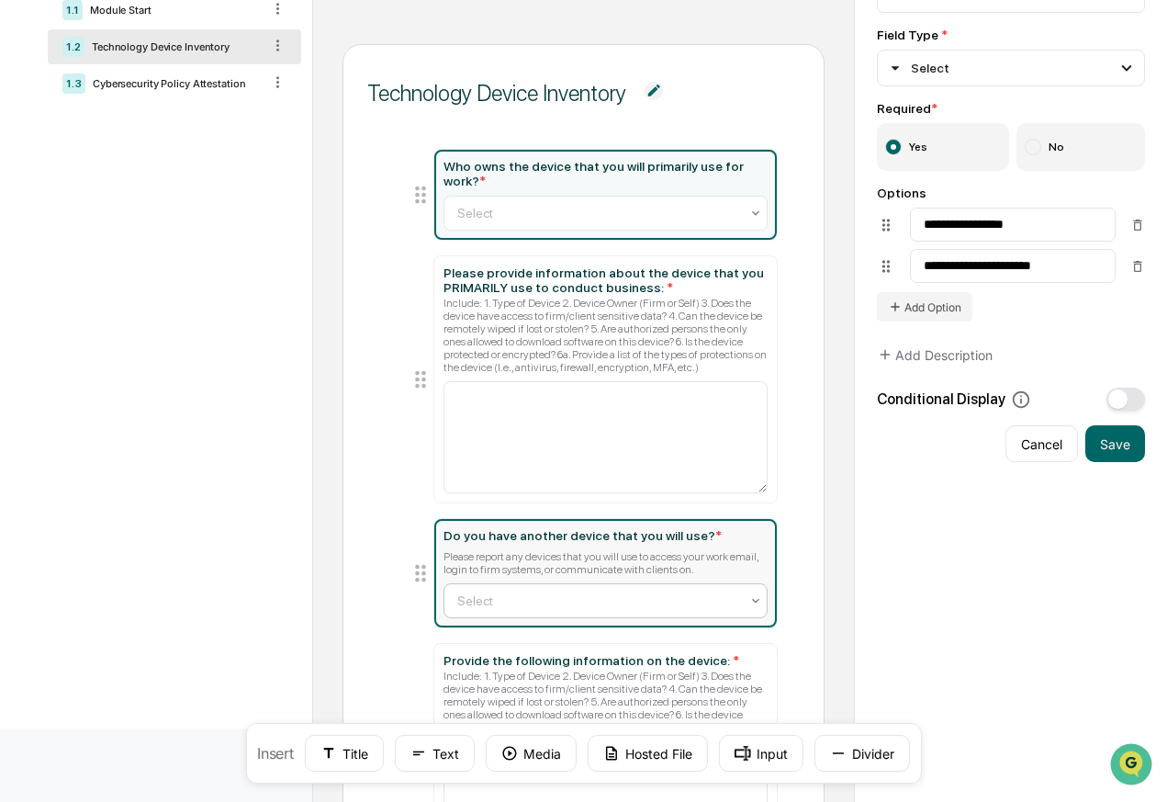
click at [646, 610] on div at bounding box center [598, 600] width 282 height 18
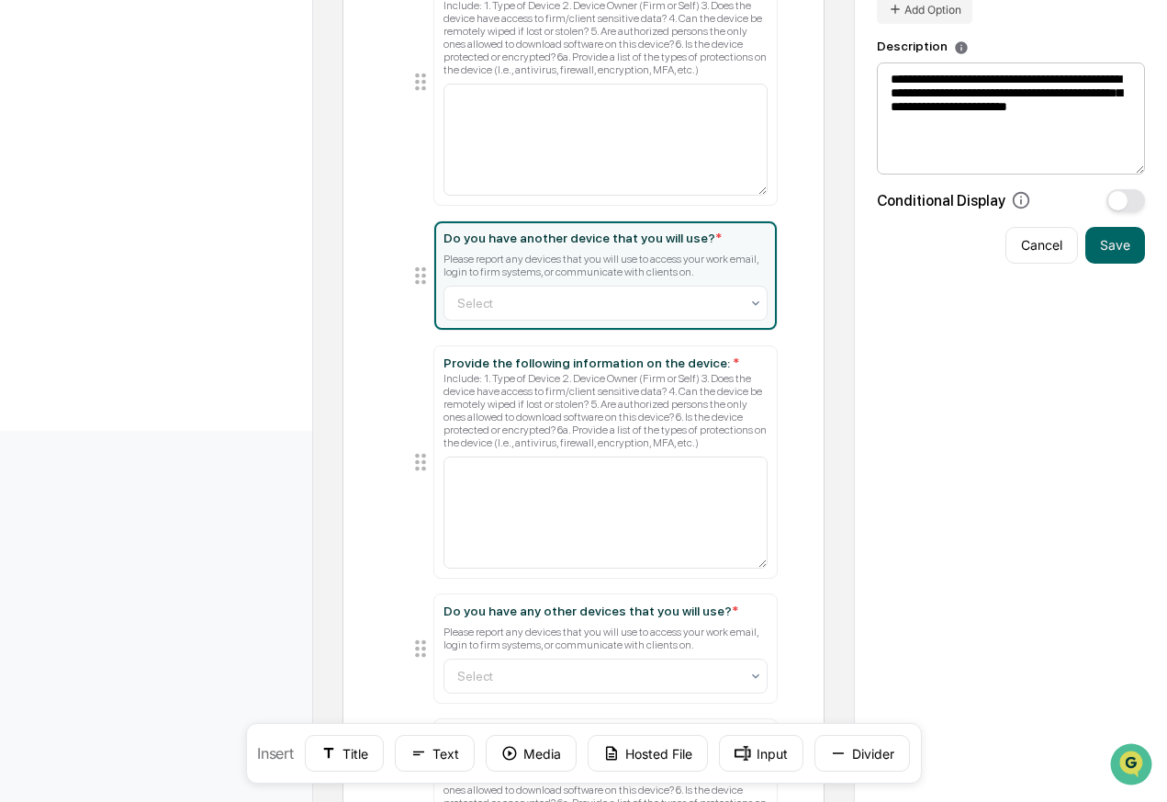
scroll to position [493, 0]
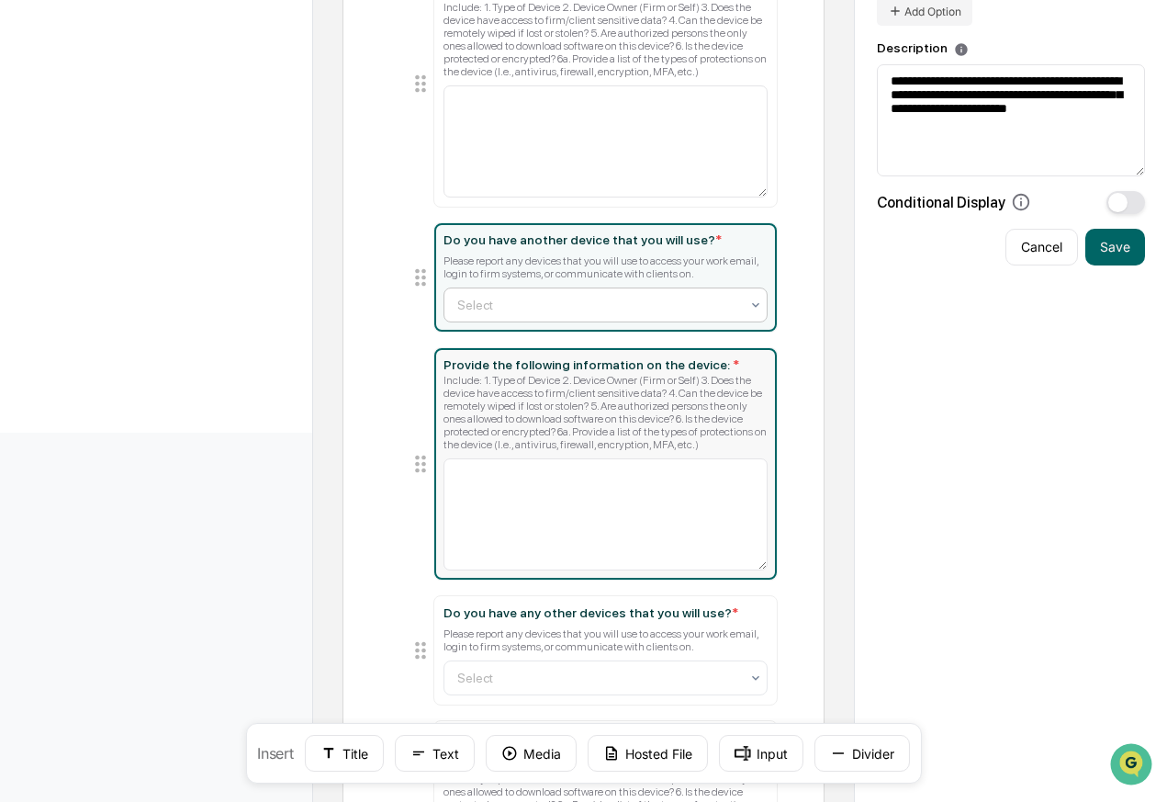
click at [648, 444] on div "Include: 1. Type of Device 2. Device Owner (Firm or Self) 3. Does the device ha…" at bounding box center [605, 412] width 324 height 77
type input "**********"
type textarea "**********"
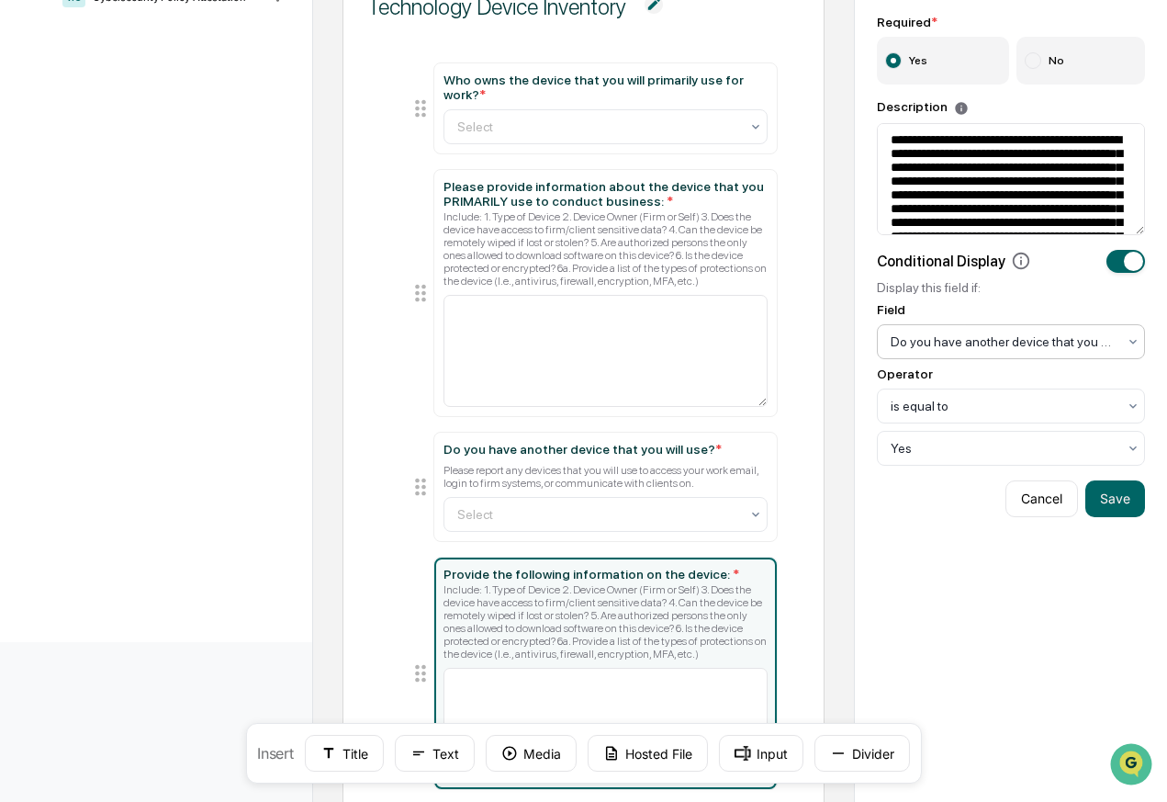
scroll to position [286, 0]
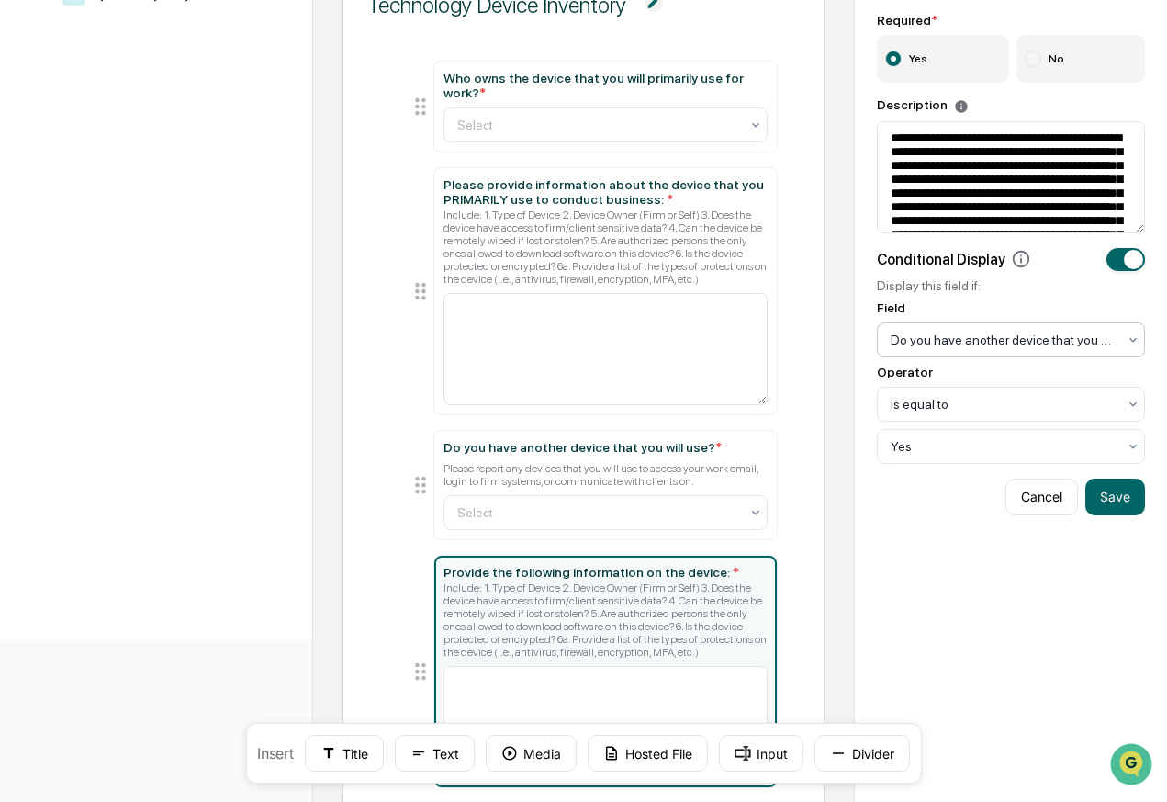
click at [949, 349] on div at bounding box center [1004, 340] width 226 height 18
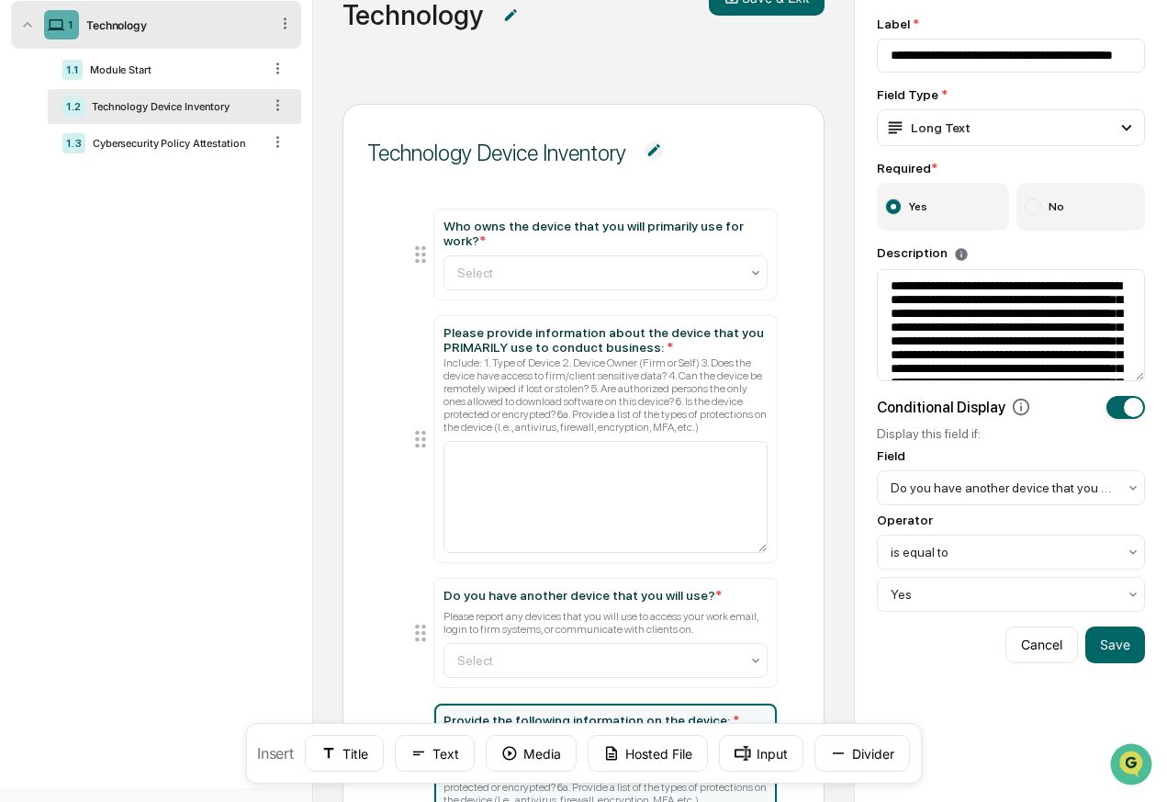
scroll to position [84, 0]
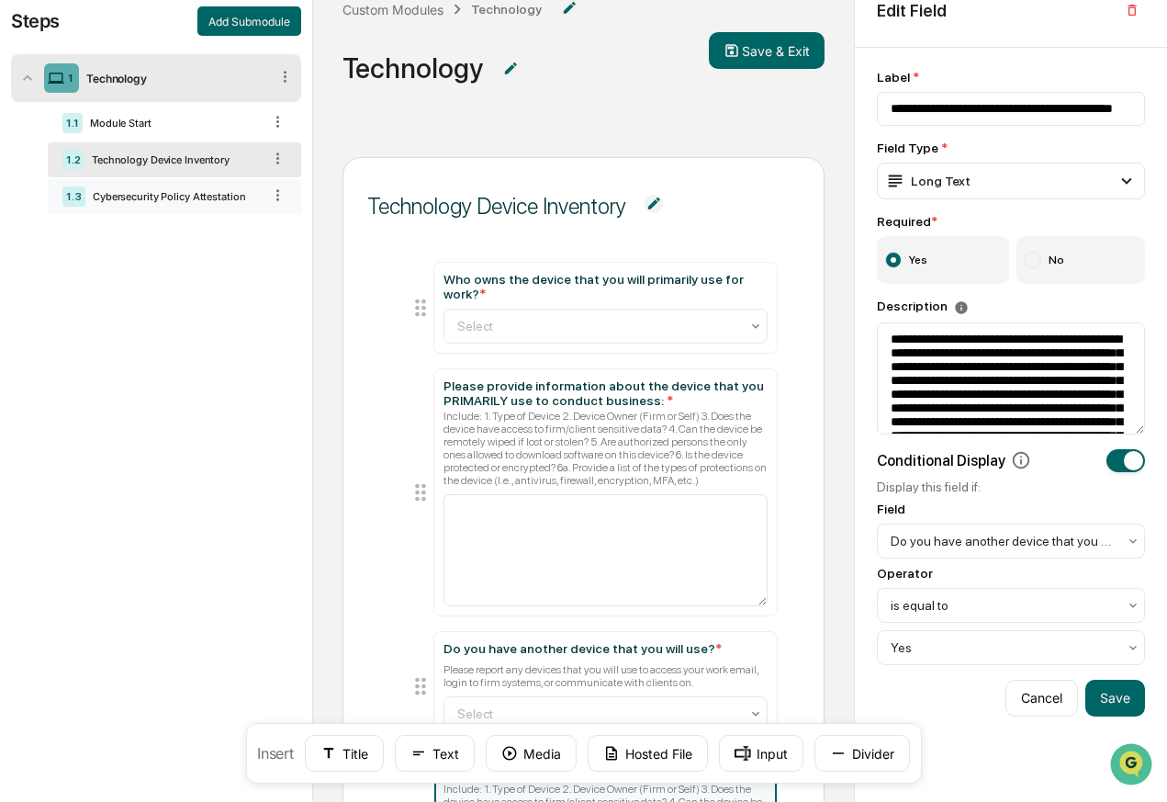
click at [239, 198] on div "Cybersecurity Policy Attestation" at bounding box center [173, 196] width 176 height 13
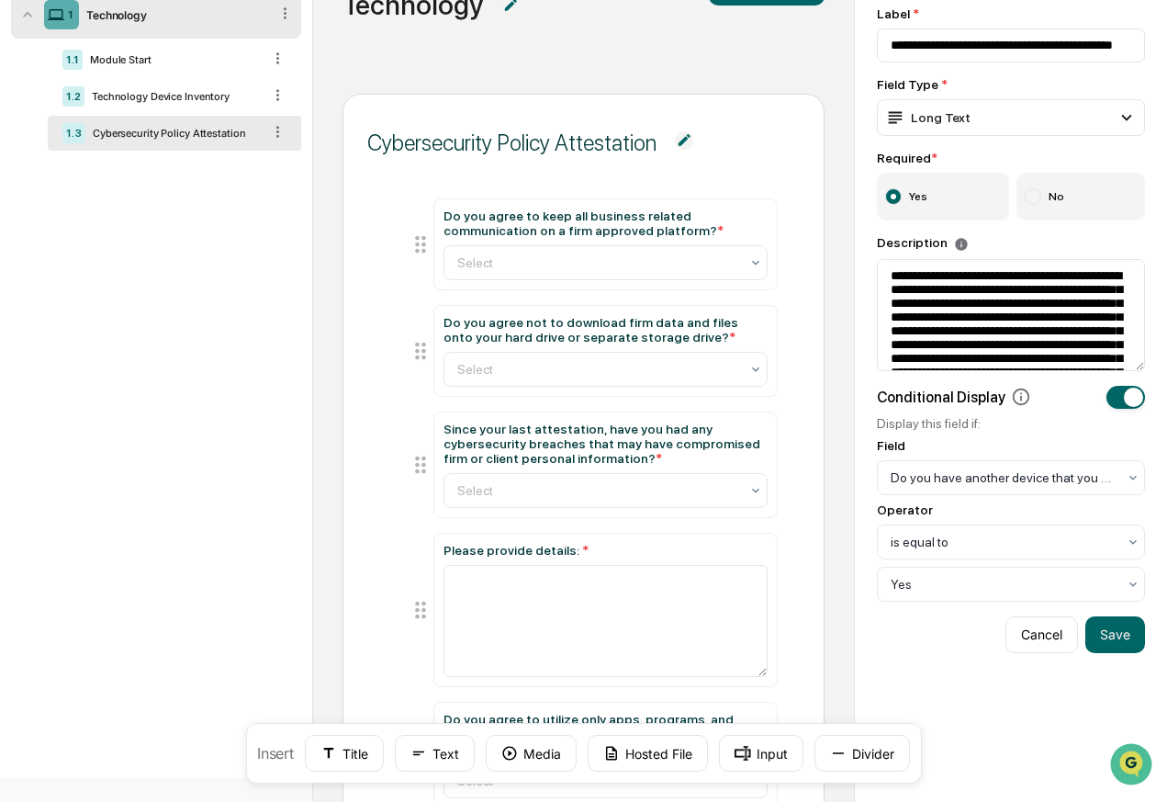
scroll to position [0, 0]
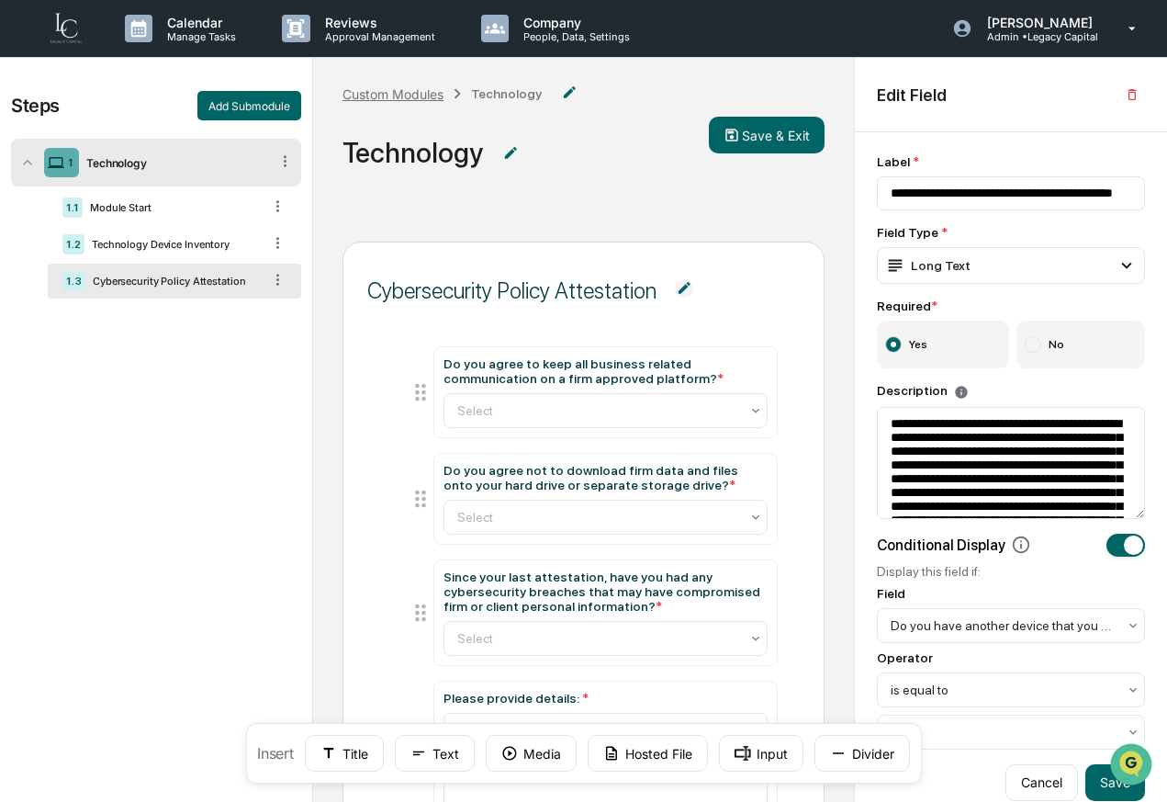
click at [387, 95] on div "Custom Modules" at bounding box center [392, 94] width 101 height 16
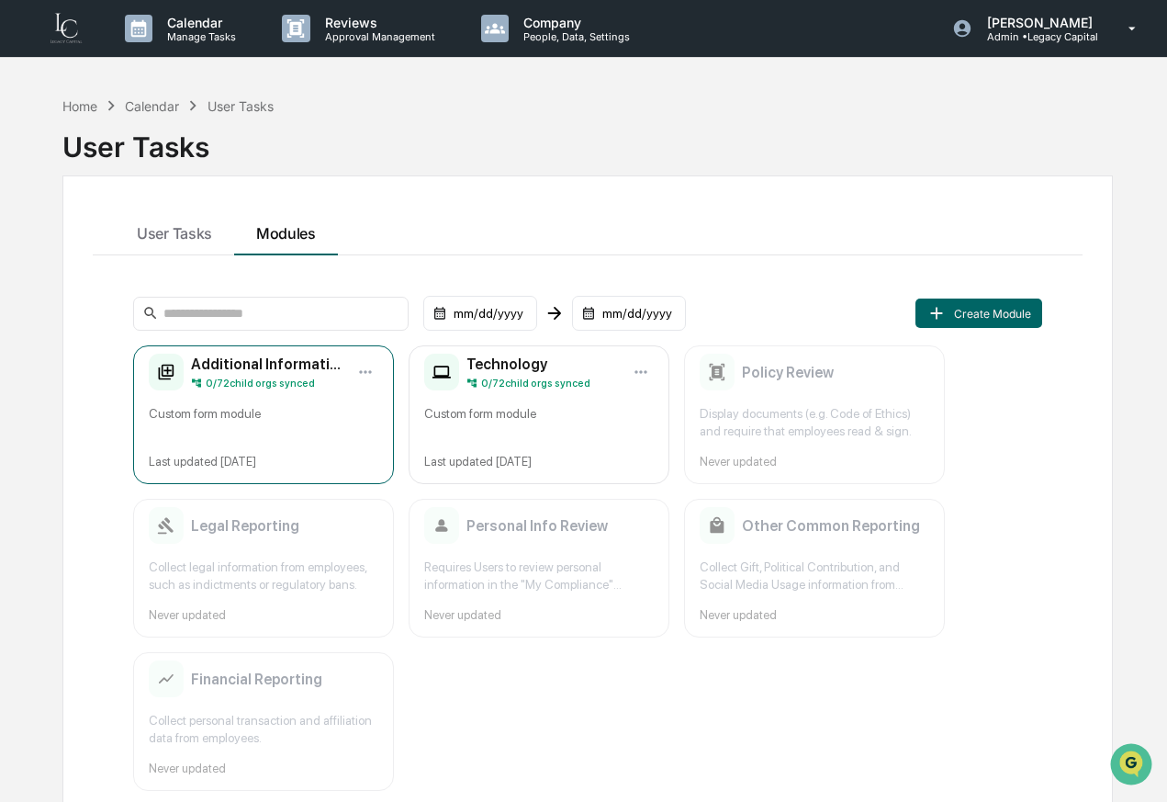
click at [332, 384] on div "0 / 72 child orgs synced" at bounding box center [268, 382] width 154 height 13
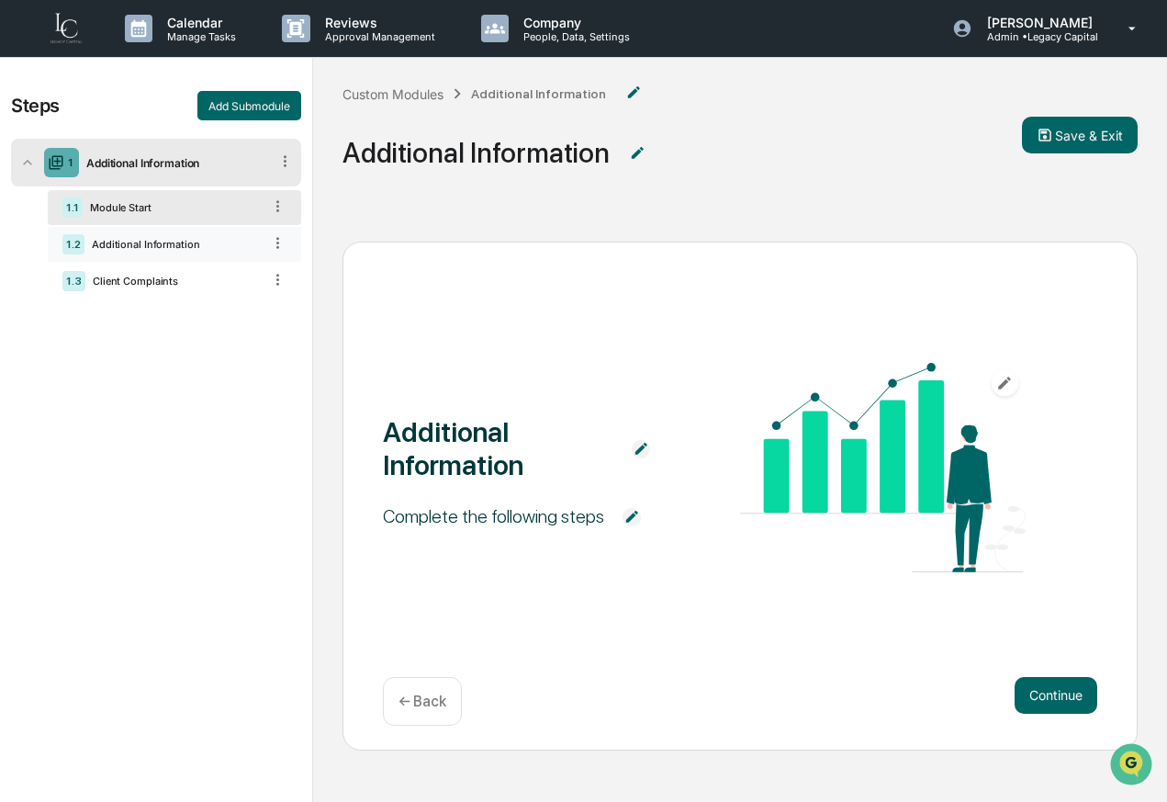
click at [248, 232] on div "1.2 Additional Information" at bounding box center [174, 244] width 253 height 35
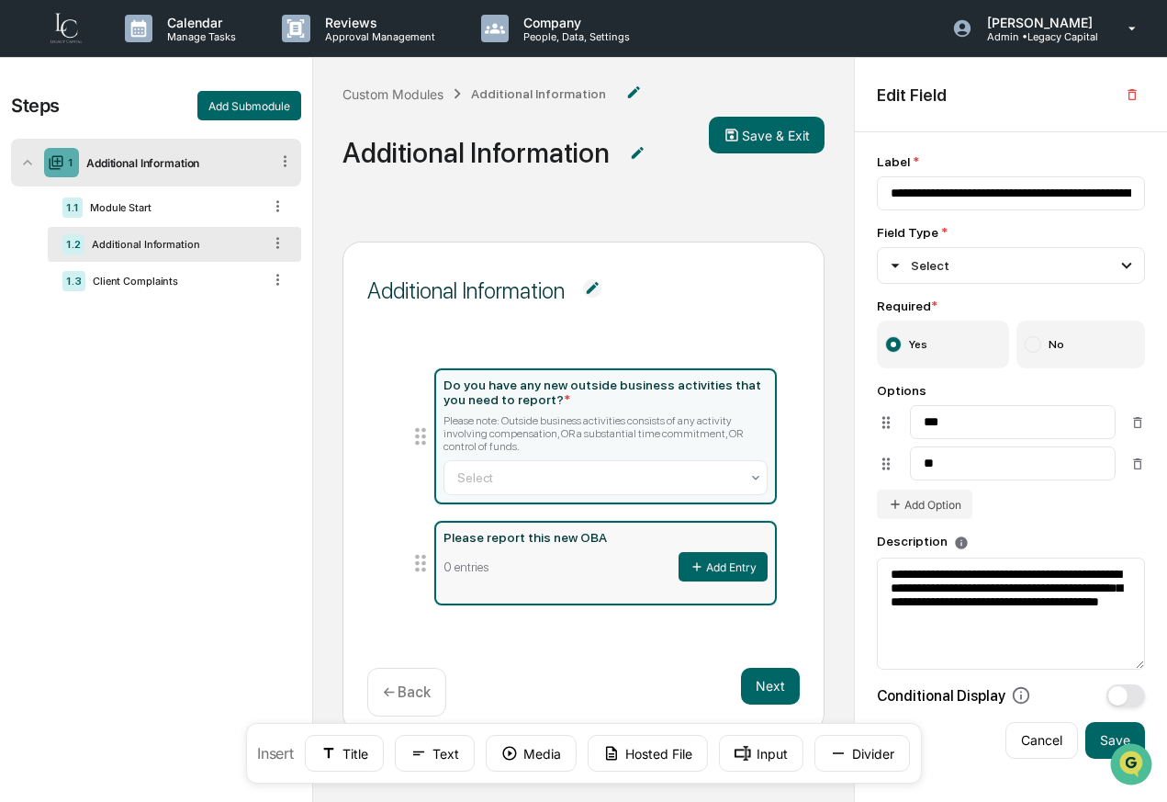
click at [577, 545] on div "Please report this new OBA 0 entries Add Entry" at bounding box center [605, 555] width 324 height 51
type input "**********"
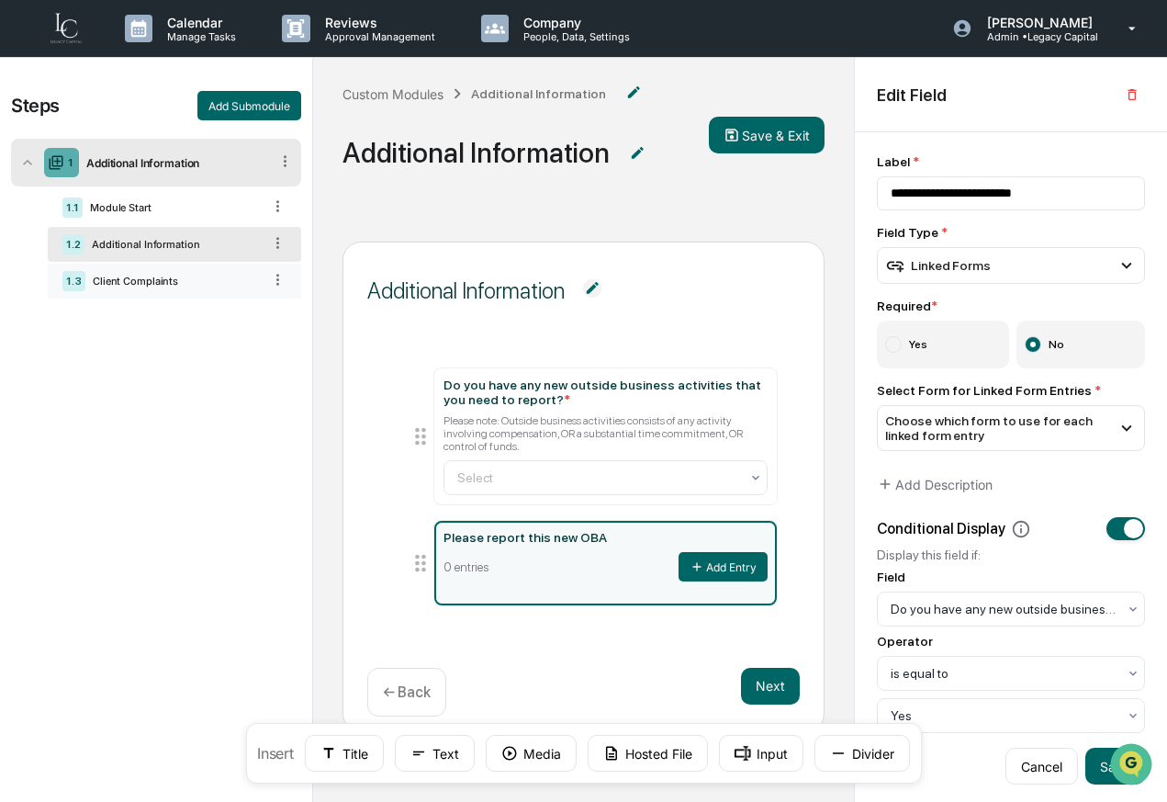
click at [209, 295] on div "1.3 Client Complaints" at bounding box center [174, 281] width 253 height 35
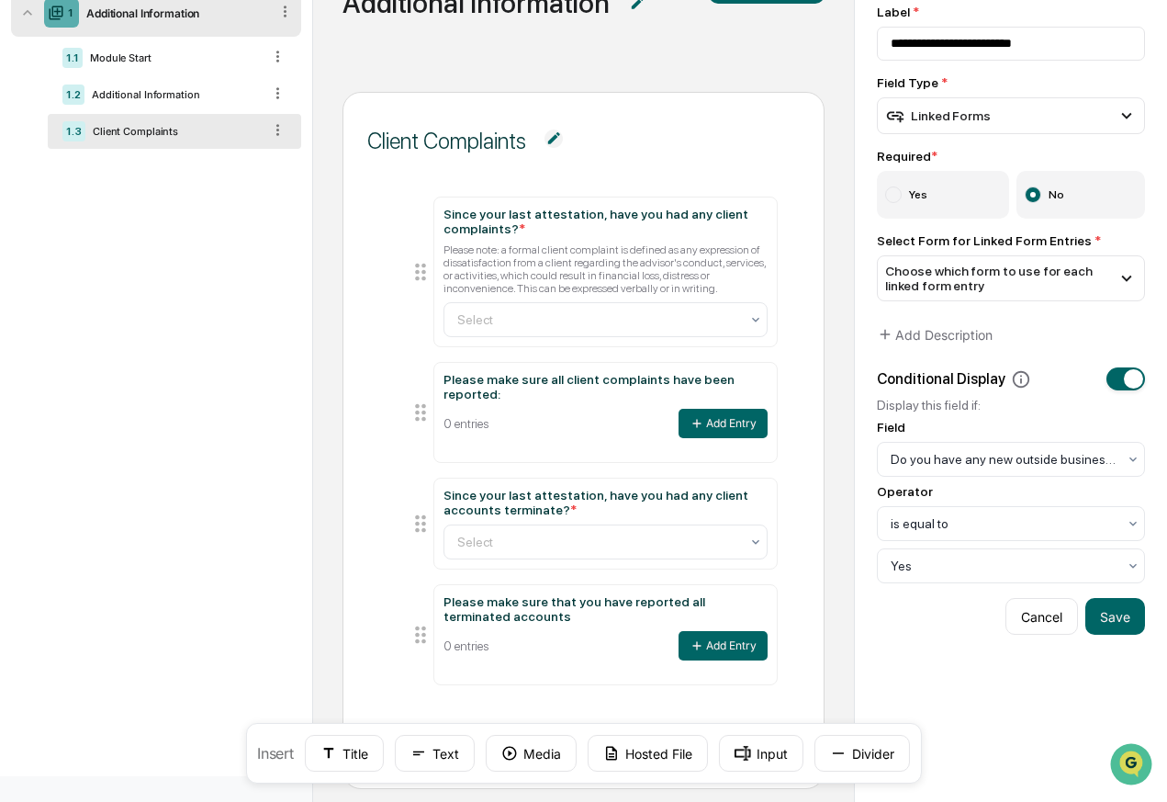
scroll to position [182, 0]
